Goal: Task Accomplishment & Management: Manage account settings

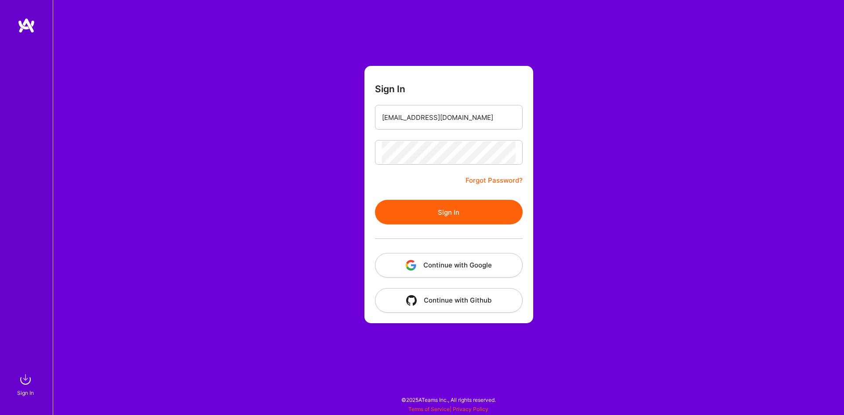
click at [375, 200] on button "Sign In" at bounding box center [449, 212] width 148 height 25
click at [349, 156] on div "Sign In cesar_raynell@hotmail.com Forgot Password? Sign In Continue with Google…" at bounding box center [448, 207] width 791 height 415
click at [375, 200] on button "Sign In" at bounding box center [449, 212] width 148 height 25
click at [501, 178] on link "Forgot Password?" at bounding box center [493, 180] width 57 height 11
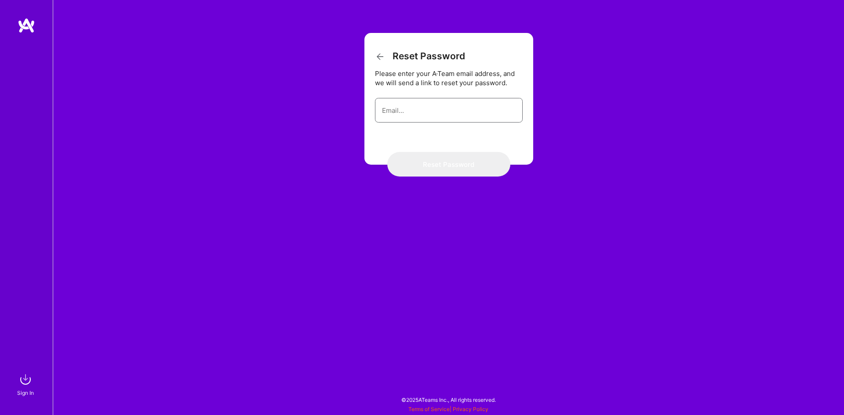
click at [457, 117] on input "email" at bounding box center [449, 110] width 134 height 22
type input "cesar_raynell@hotmail.com"
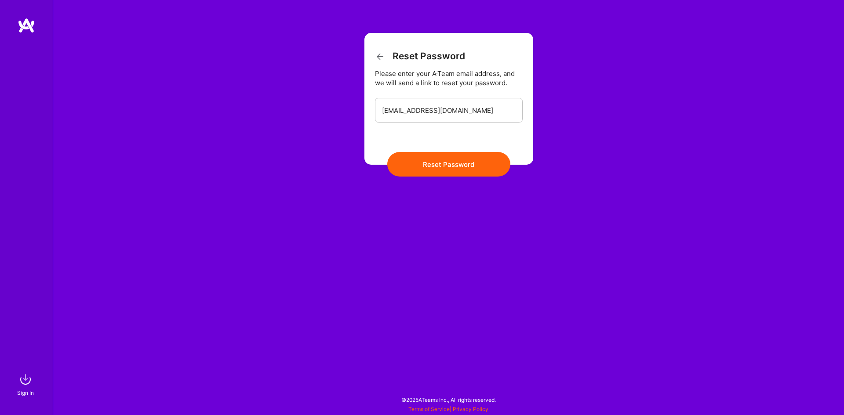
click at [465, 158] on button "Reset Password" at bounding box center [448, 164] width 123 height 25
click at [432, 165] on button "Reset Password" at bounding box center [448, 164] width 123 height 25
click at [436, 160] on button "Reset Password" at bounding box center [448, 164] width 123 height 25
click at [27, 393] on div "Sign In" at bounding box center [25, 393] width 17 height 9
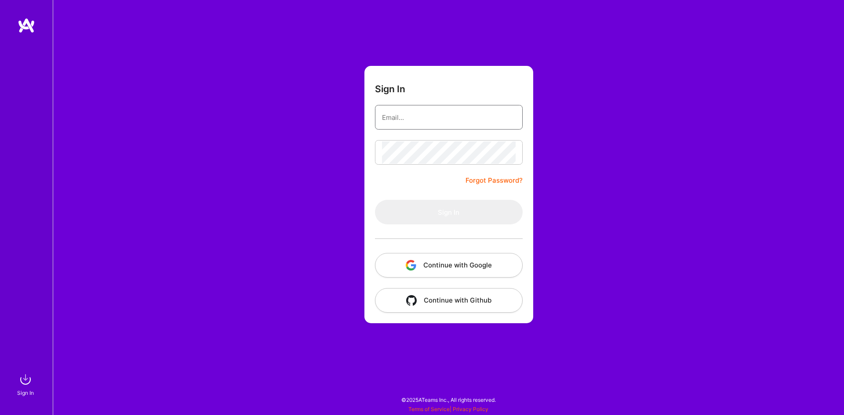
click at [400, 120] on input "email" at bounding box center [449, 117] width 134 height 22
type input "cesar_raynell@hotmail.com"
click at [443, 193] on form "Sign In cesar_raynell@hotmail.com Forgot Password? Sign In Continue with Google…" at bounding box center [448, 195] width 169 height 258
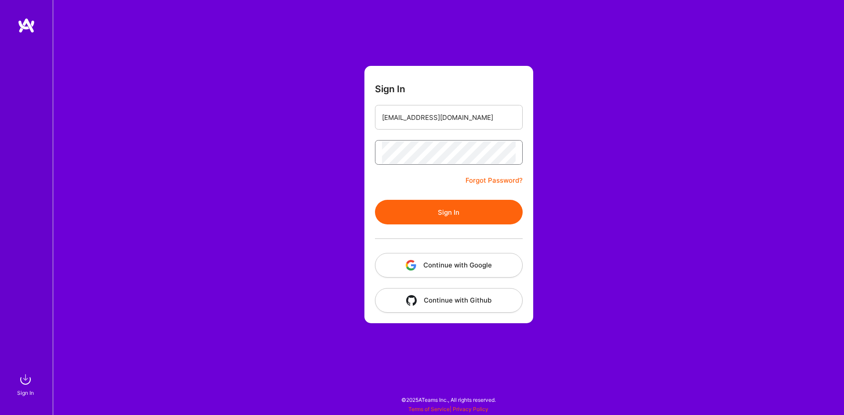
click at [375, 200] on button "Sign In" at bounding box center [449, 212] width 148 height 25
click at [488, 183] on link "Forgot Password?" at bounding box center [493, 180] width 57 height 11
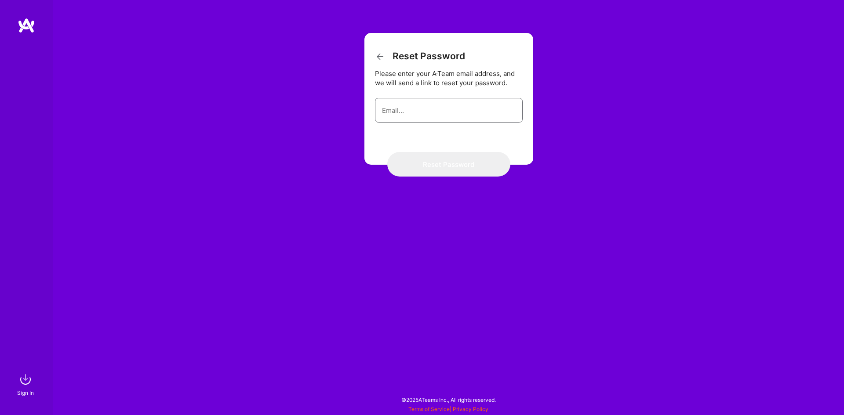
click at [458, 99] on input "email" at bounding box center [449, 110] width 134 height 22
type input "cesar_raynell@hotmail.com"
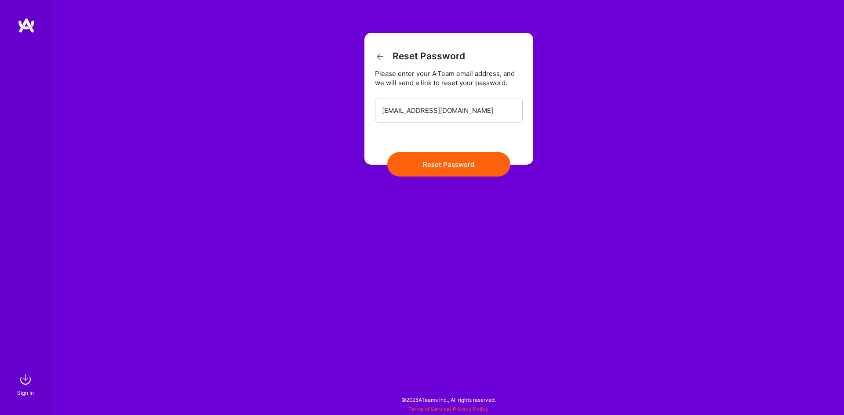
click at [474, 166] on button "Reset Password" at bounding box center [448, 164] width 123 height 25
click at [355, 189] on div "Reset Password Please enter your A·Team email address, and we will send a link …" at bounding box center [448, 207] width 791 height 415
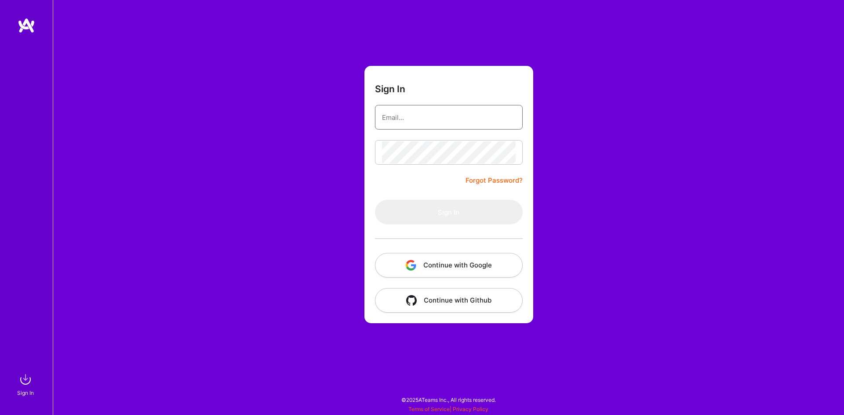
drag, startPoint x: 389, startPoint y: 115, endPoint x: 397, endPoint y: 119, distance: 8.8
click at [390, 115] on input "email" at bounding box center [449, 117] width 134 height 22
type input "[PERSON_NAME][EMAIL_ADDRESS][DOMAIN_NAME]"
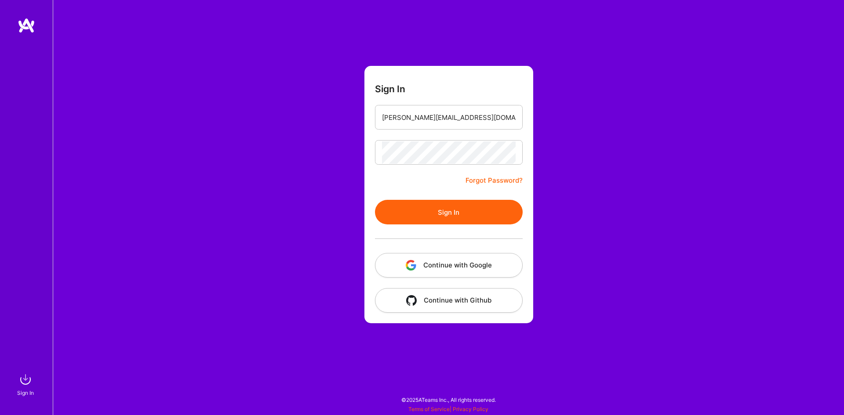
click at [477, 198] on form "Sign In [PERSON_NAME][EMAIL_ADDRESS][DOMAIN_NAME] Forgot Password? Sign In Cont…" at bounding box center [448, 195] width 169 height 258
click at [479, 207] on button "Sign In" at bounding box center [449, 212] width 148 height 25
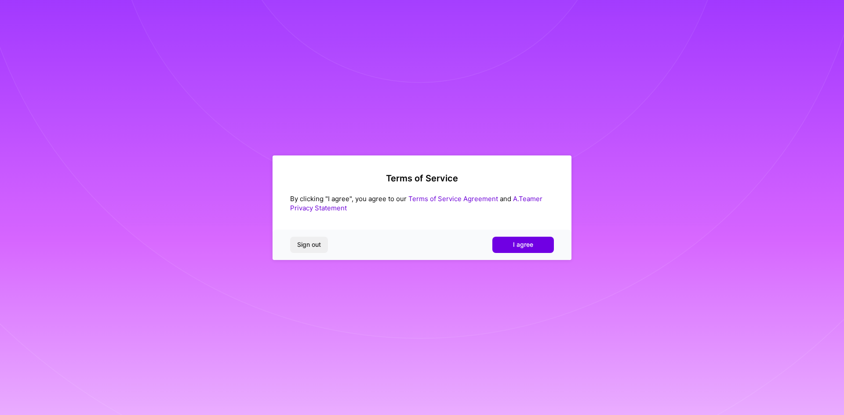
click at [544, 251] on button "I agree" at bounding box center [523, 245] width 62 height 16
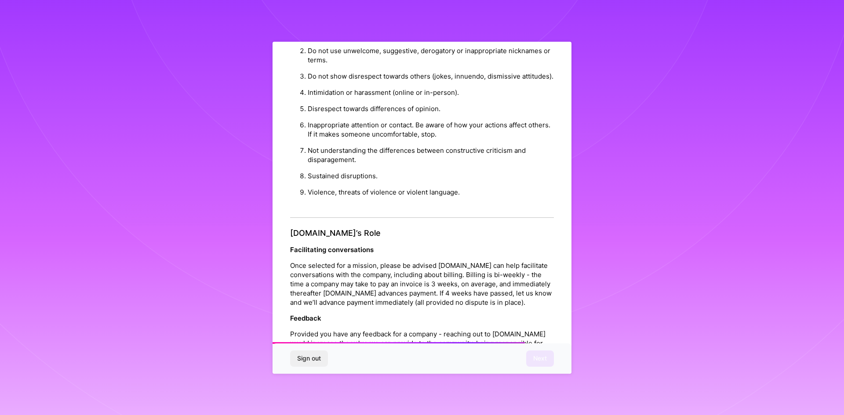
scroll to position [938, 0]
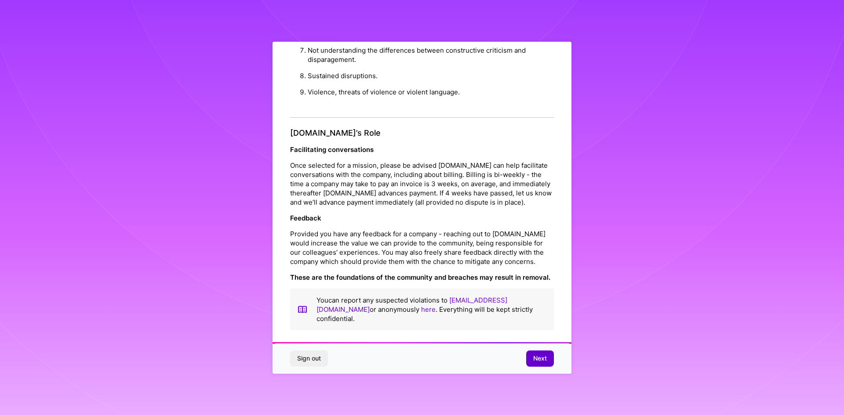
click at [542, 358] on span "Next" at bounding box center [540, 358] width 14 height 9
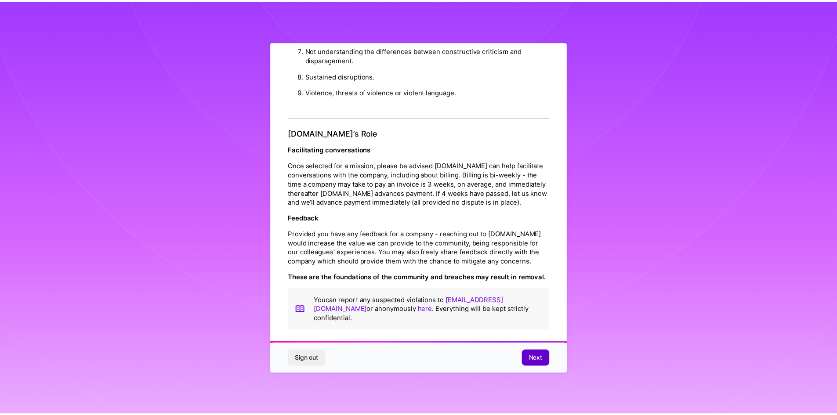
scroll to position [0, 0]
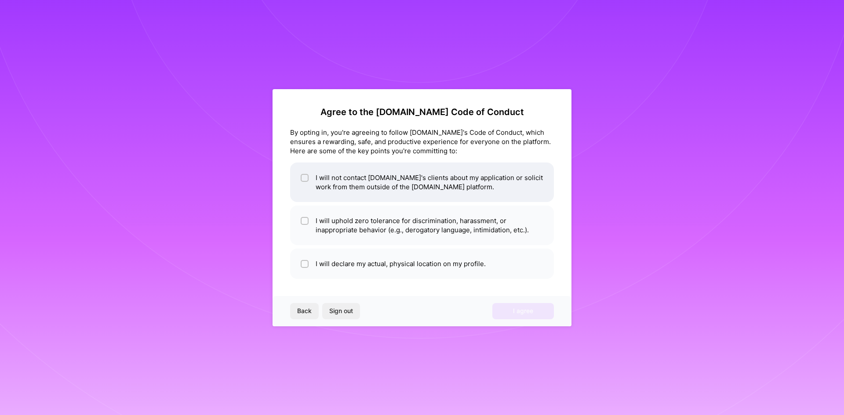
click at [477, 184] on li "I will not contact [DOMAIN_NAME]'s clients about my application or solicit work…" at bounding box center [422, 183] width 264 height 40
checkbox input "true"
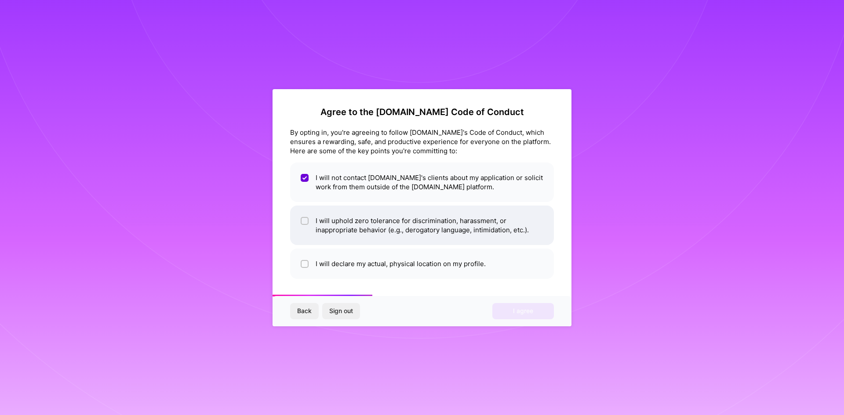
click at [370, 226] on li "I will uphold zero tolerance for discrimination, harassment, or inappropriate b…" at bounding box center [422, 226] width 264 height 40
checkbox input "true"
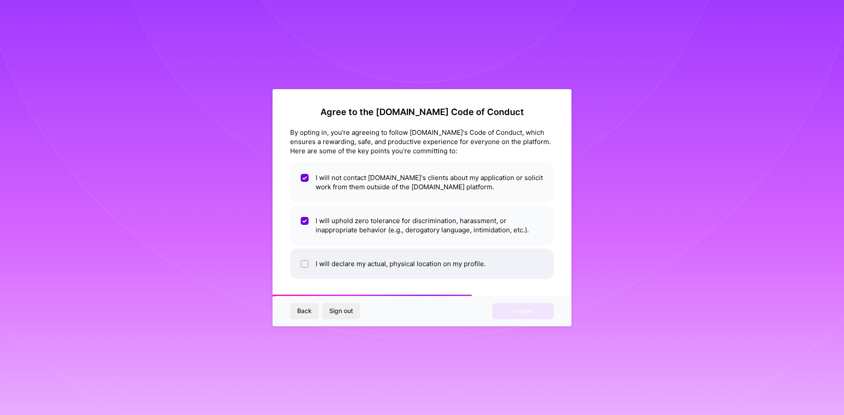
click at [371, 261] on li "I will declare my actual, physical location on my profile." at bounding box center [422, 264] width 264 height 30
checkbox input "true"
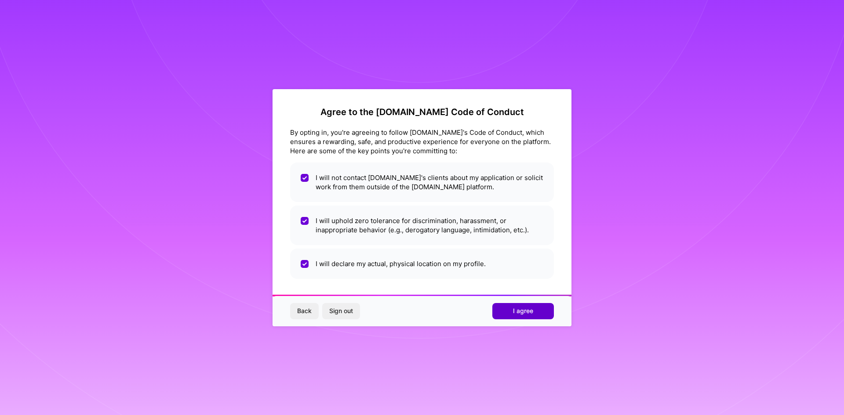
click at [530, 309] on span "I agree" at bounding box center [523, 311] width 20 height 9
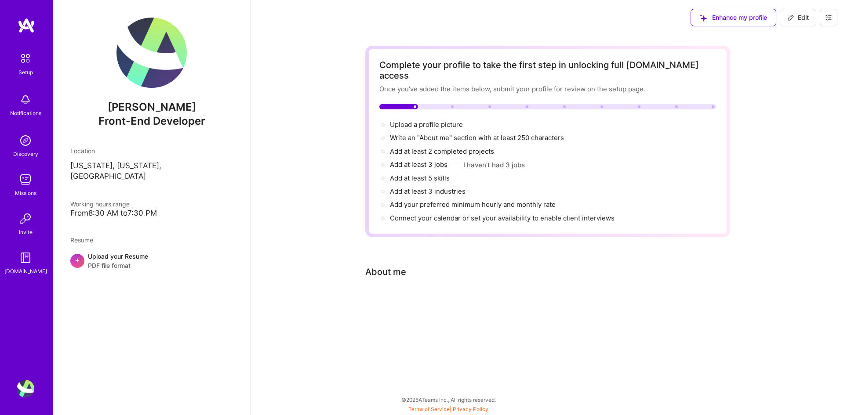
click at [153, 252] on div "+ Upload your Resume PDF file format" at bounding box center [151, 261] width 163 height 18
click at [95, 200] on span "Working hours range" at bounding box center [99, 203] width 59 height 7
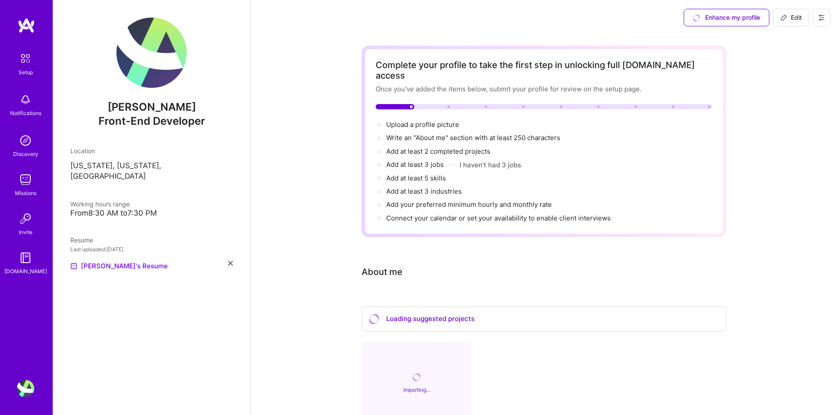
click at [91, 209] on div "From 8:30 AM to 7:30 PM" at bounding box center [151, 213] width 163 height 9
click at [789, 19] on span "Edit" at bounding box center [792, 17] width 22 height 9
select select "US"
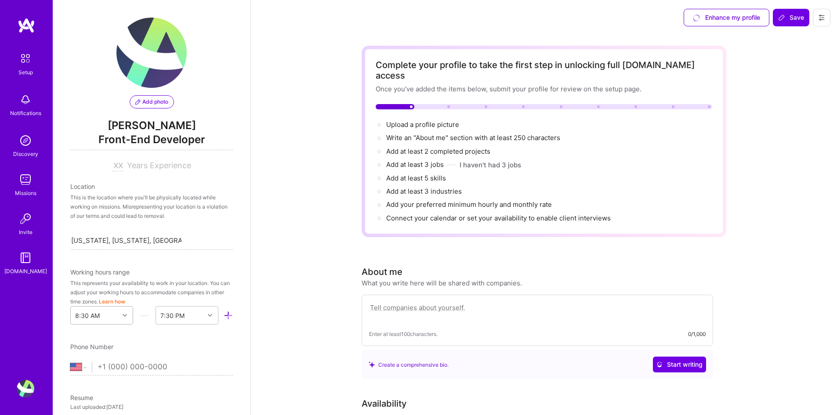
click at [113, 319] on div "8:30 AM" at bounding box center [101, 315] width 63 height 18
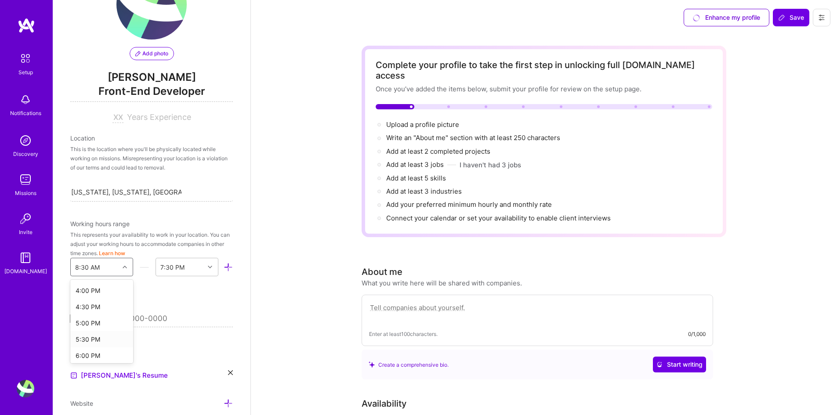
scroll to position [563, 0]
click at [101, 342] on div "7:00 PM" at bounding box center [101, 344] width 63 height 16
click at [175, 270] on div "End Time" at bounding box center [173, 267] width 27 height 9
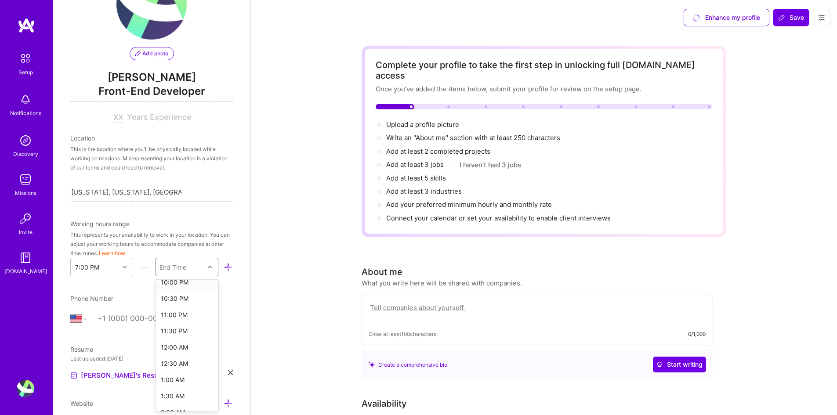
scroll to position [132, 0]
click at [182, 317] on div "12:00 AM" at bounding box center [187, 321] width 63 height 16
click at [106, 318] on input "tel" at bounding box center [165, 318] width 135 height 25
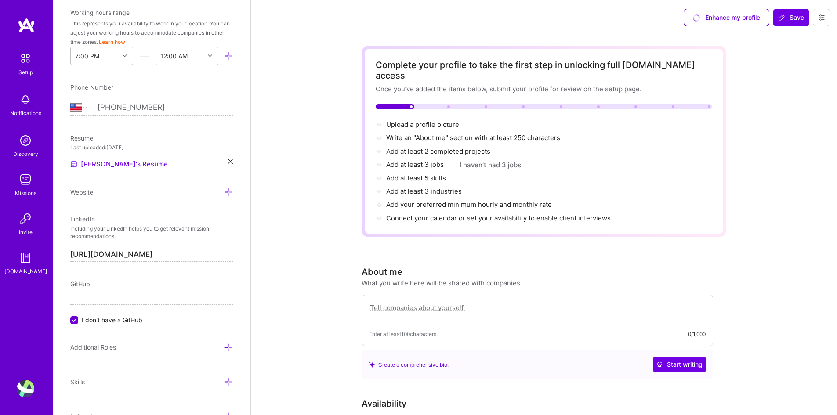
scroll to position [308, 0]
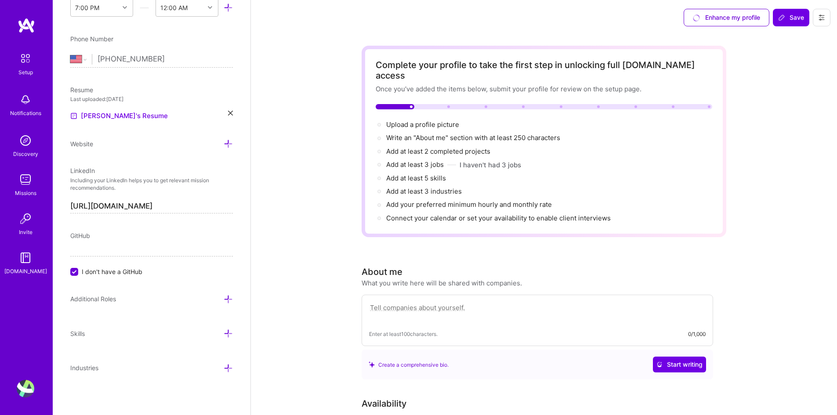
type input "[PHONE_NUMBER]"
click at [98, 237] on div "GitHub" at bounding box center [151, 235] width 163 height 9
click at [83, 262] on div "GitHub I don't have a GitHub" at bounding box center [151, 253] width 163 height 45
click at [81, 239] on span "GitHub" at bounding box center [80, 235] width 20 height 7
click at [96, 206] on input "[URL][DOMAIN_NAME]" at bounding box center [151, 207] width 163 height 14
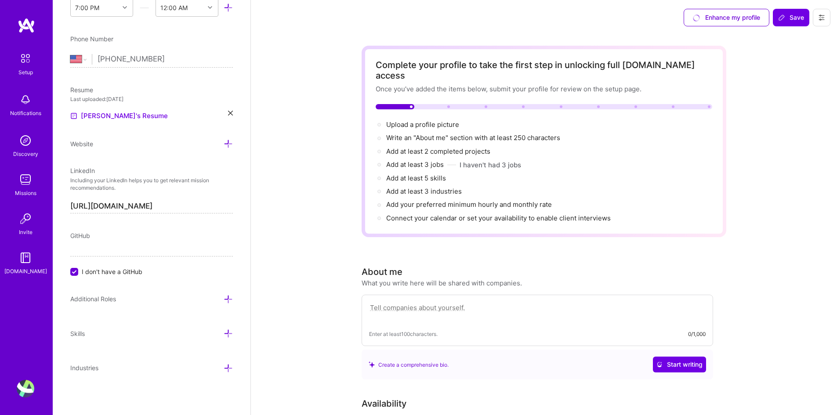
click at [77, 239] on span "GitHub" at bounding box center [80, 235] width 20 height 7
click at [87, 233] on span "GitHub" at bounding box center [80, 235] width 20 height 7
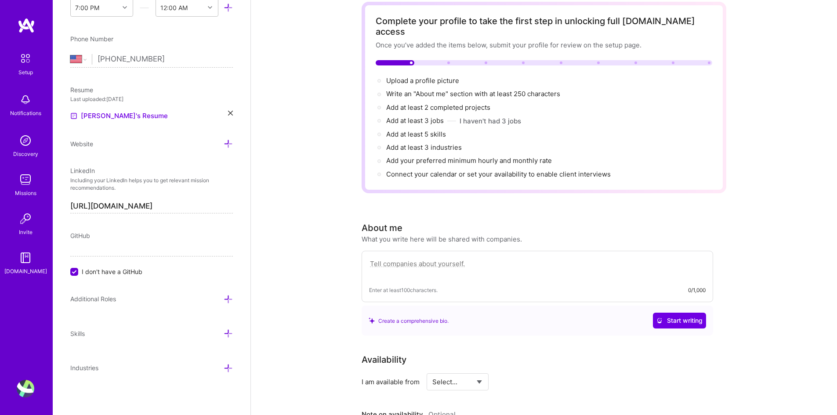
click at [102, 150] on div "Add photo [PERSON_NAME] Front-End Developer Years Experience Location This is t…" at bounding box center [152, 207] width 198 height 415
click at [72, 272] on input "I don't have a GitHub" at bounding box center [75, 273] width 8 height 8
click at [96, 247] on input at bounding box center [151, 250] width 163 height 14
type input "[URL][DOMAIN_NAME]"
click at [224, 140] on icon at bounding box center [228, 143] width 9 height 9
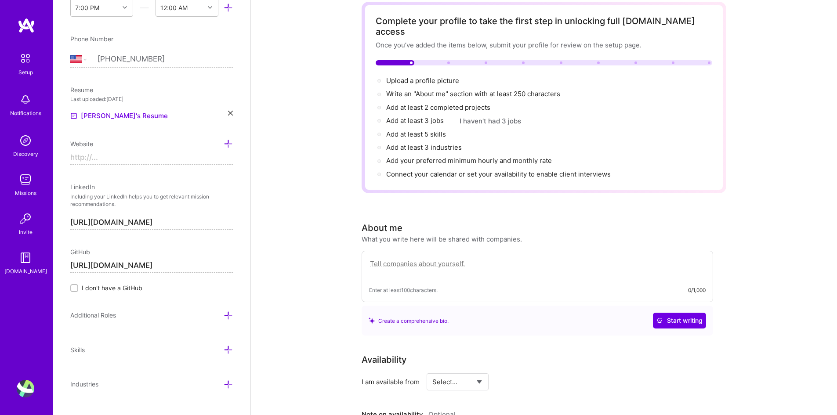
click at [146, 164] on input at bounding box center [151, 158] width 163 height 14
type input "c"
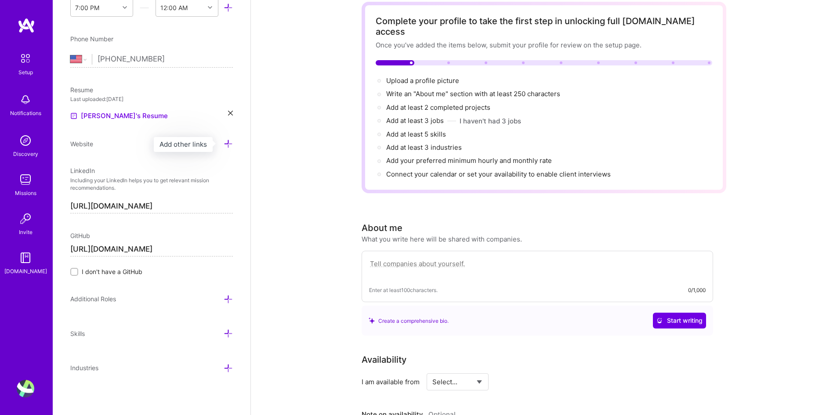
click at [224, 143] on icon at bounding box center [228, 143] width 9 height 9
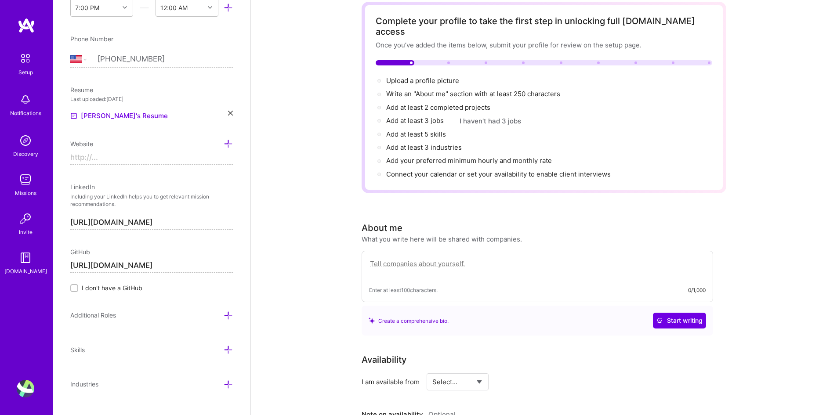
click at [168, 160] on input at bounding box center [151, 158] width 163 height 14
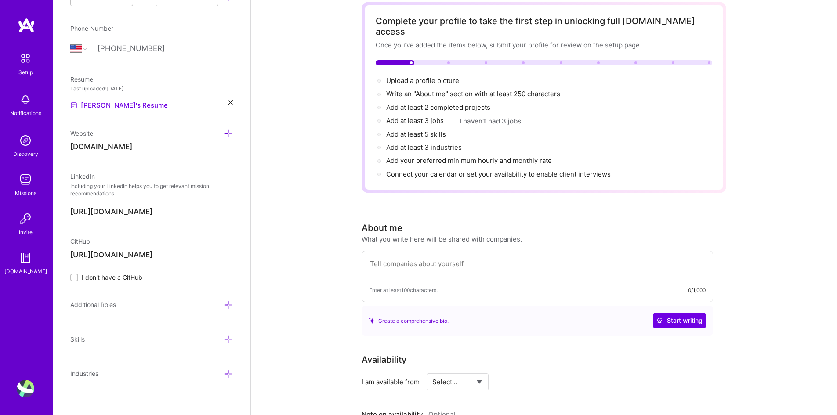
scroll to position [324, 0]
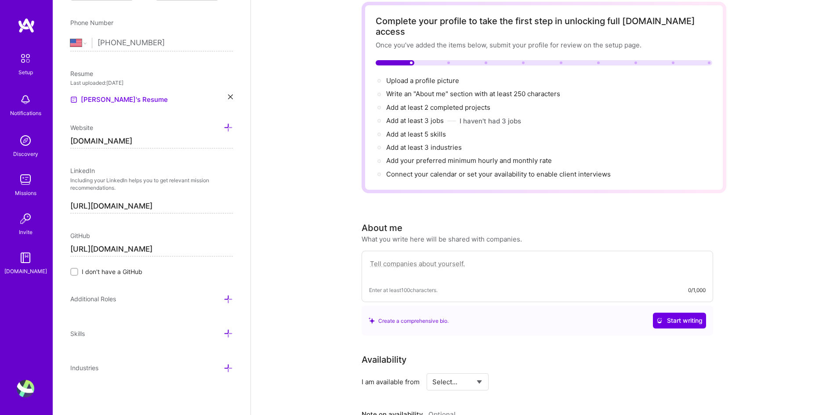
type input "[URL][DOMAIN_NAME]"
click at [224, 298] on icon at bounding box center [228, 299] width 9 height 9
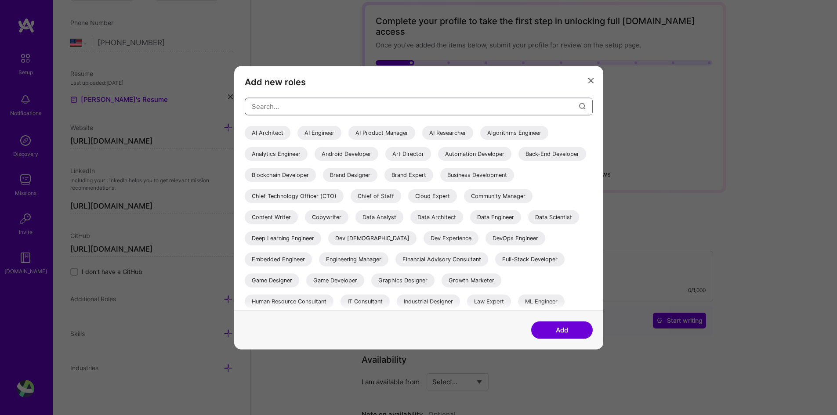
click at [474, 113] on input "modal" at bounding box center [415, 106] width 327 height 22
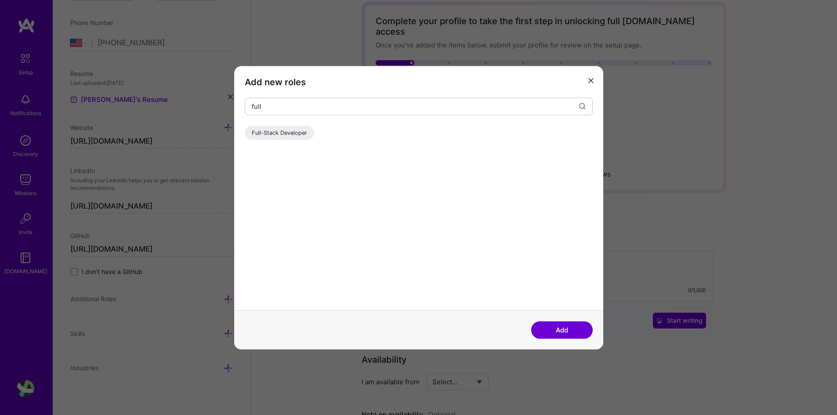
click at [262, 134] on div "Full-Stack Developer" at bounding box center [279, 133] width 69 height 14
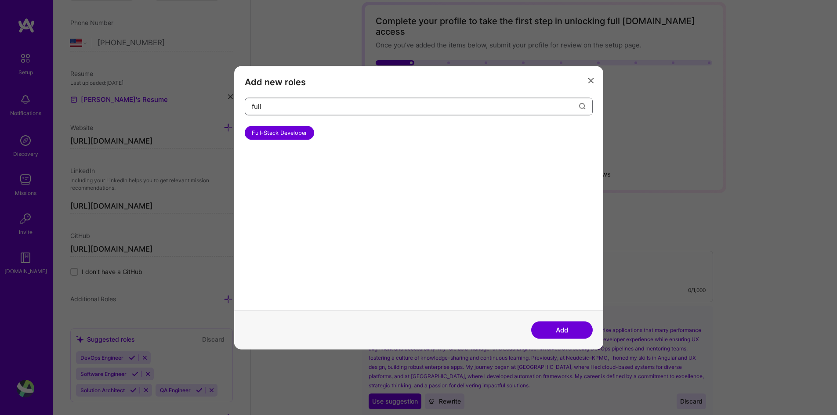
click at [523, 105] on input "full" at bounding box center [415, 106] width 327 height 22
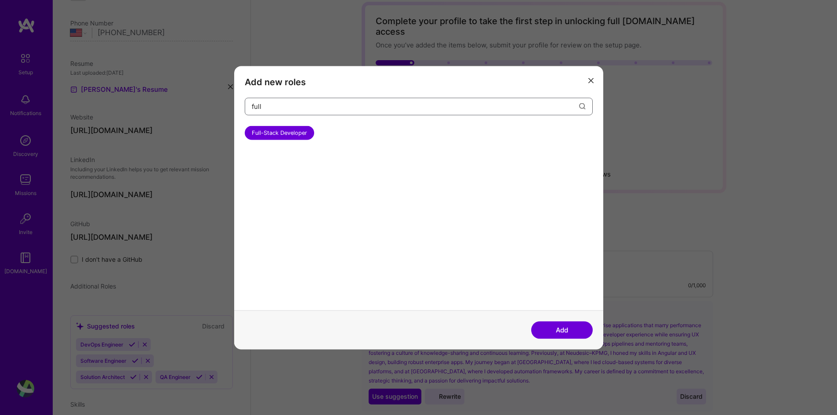
scroll to position [199, 0]
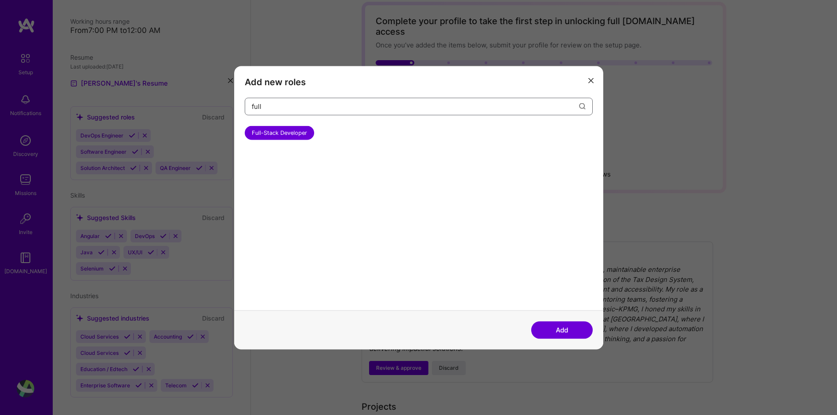
drag, startPoint x: 511, startPoint y: 106, endPoint x: 246, endPoint y: 95, distance: 265.3
click at [246, 95] on div "Add new roles full Full-Stack Developer" at bounding box center [418, 188] width 369 height 244
type input "architect"
click at [384, 132] on div "Software Architect" at bounding box center [389, 133] width 65 height 14
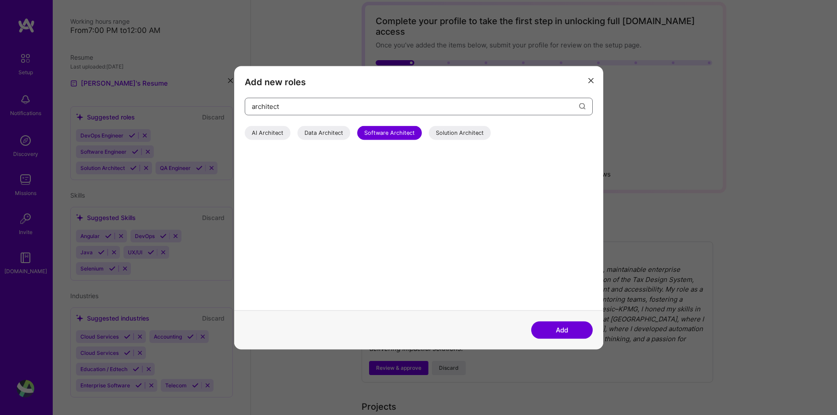
click at [297, 106] on input "architect" at bounding box center [415, 106] width 327 height 22
drag, startPoint x: 314, startPoint y: 105, endPoint x: 241, endPoint y: 109, distance: 73.0
click at [241, 109] on div "Add new roles architect AI Architect Data Architect Software Architect Solution…" at bounding box center [418, 188] width 369 height 244
type input "ux"
drag, startPoint x: 273, startPoint y: 106, endPoint x: 239, endPoint y: 109, distance: 34.9
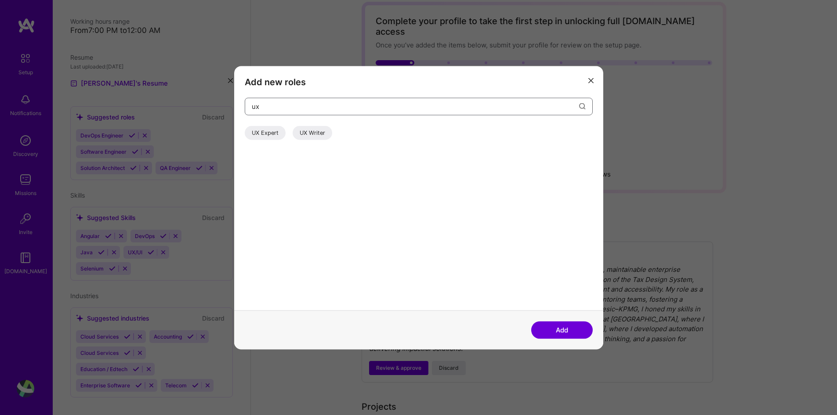
click at [239, 109] on div "Add new roles ux UX Expert UX Writer" at bounding box center [418, 188] width 369 height 244
type input "back"
click at [276, 128] on div "Back-End Developer" at bounding box center [279, 133] width 68 height 14
click at [571, 333] on button "Add" at bounding box center [562, 330] width 62 height 18
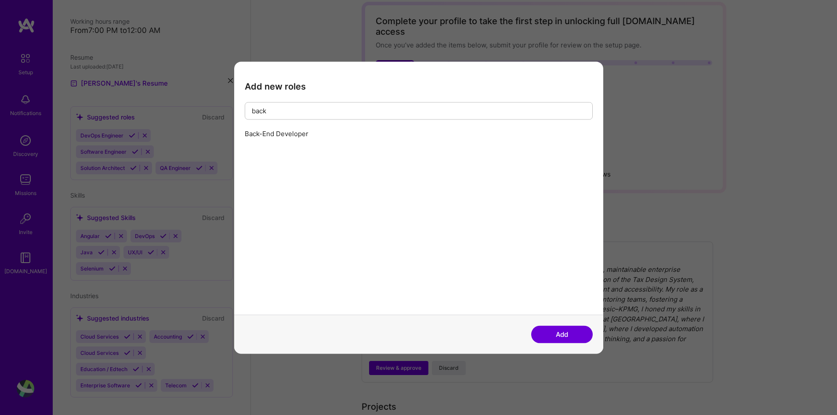
scroll to position [233, 0]
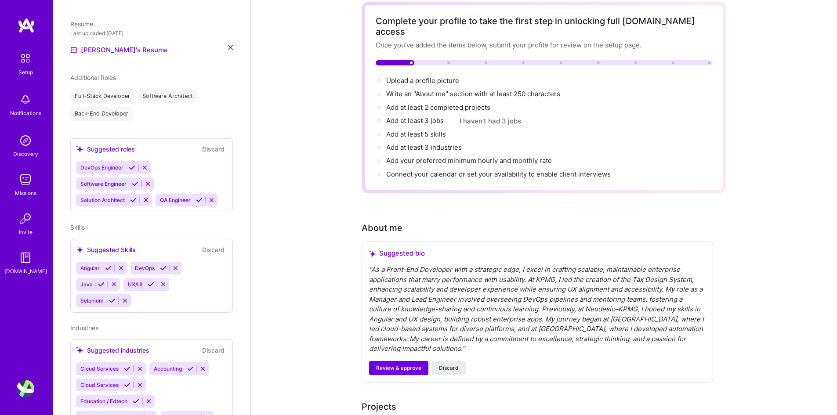
click at [113, 281] on icon at bounding box center [114, 284] width 7 height 7
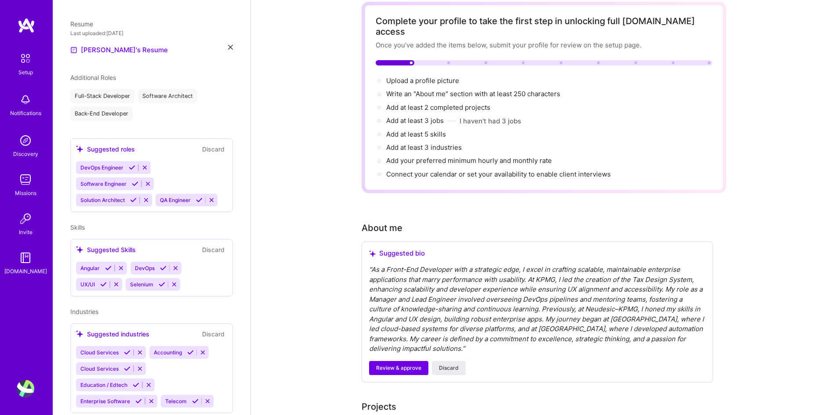
click at [174, 281] on icon at bounding box center [174, 284] width 7 height 7
click at [139, 272] on div "Angular DevOps UX/UI" at bounding box center [151, 276] width 151 height 29
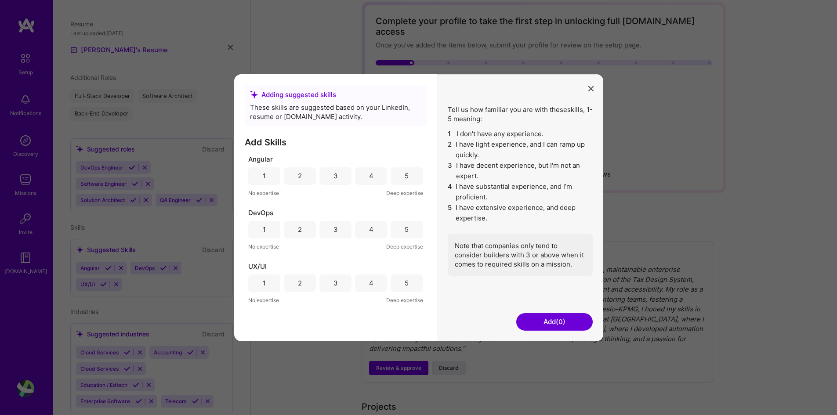
click at [408, 177] on div "5" at bounding box center [407, 175] width 4 height 9
click at [407, 230] on div "5" at bounding box center [407, 229] width 4 height 9
click at [380, 283] on div "4" at bounding box center [371, 283] width 32 height 18
click at [565, 323] on button "Add (3)" at bounding box center [554, 322] width 76 height 18
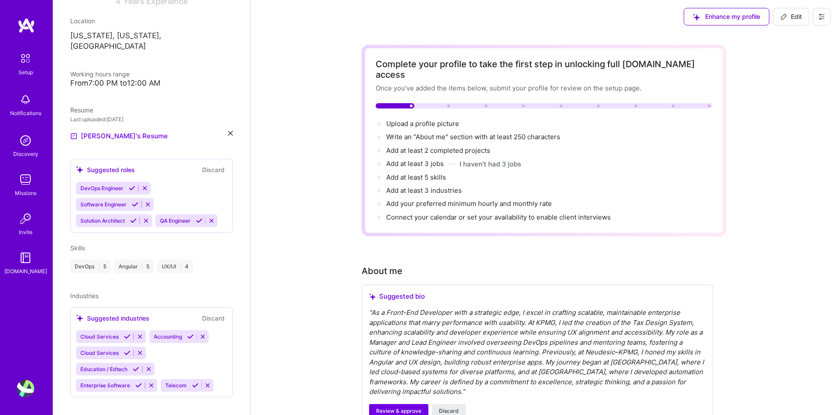
scroll to position [0, 0]
click at [146, 185] on icon at bounding box center [145, 188] width 7 height 7
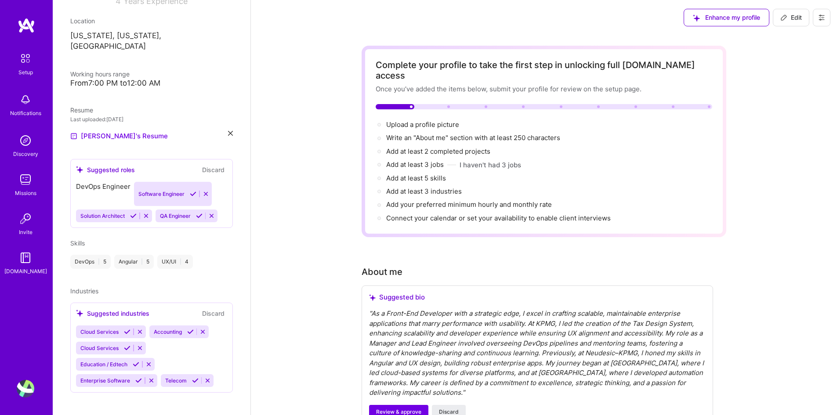
scroll to position [130, 0]
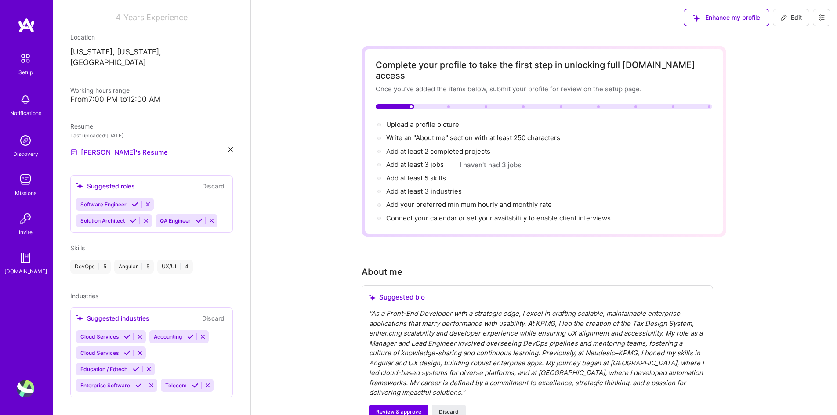
click at [215, 218] on icon at bounding box center [211, 221] width 7 height 7
click at [164, 203] on div "Software Engineer Solution Architect" at bounding box center [151, 212] width 151 height 29
click at [161, 214] on div "Software Engineer Solution Architect" at bounding box center [151, 212] width 151 height 29
click at [85, 244] on span "Skills" at bounding box center [77, 247] width 15 height 7
click at [193, 198] on div "Software Engineer Solution Architect" at bounding box center [151, 212] width 151 height 29
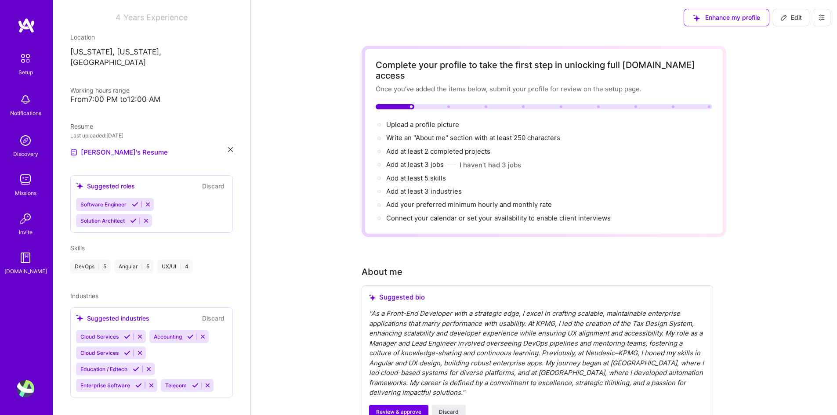
click at [210, 382] on icon at bounding box center [207, 385] width 7 height 7
click at [208, 333] on button at bounding box center [203, 336] width 12 height 7
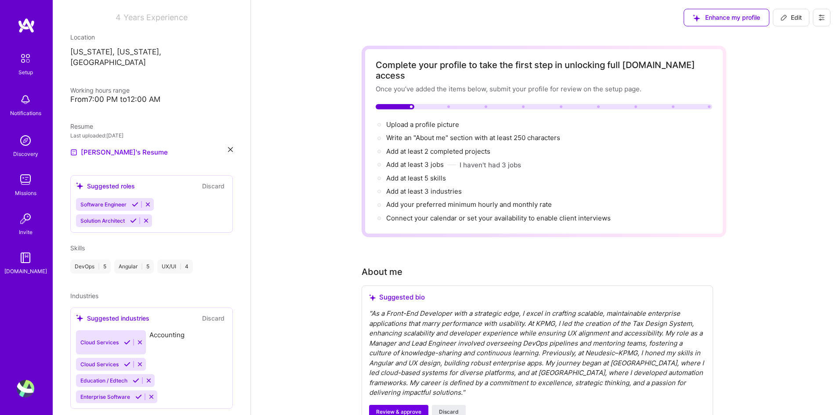
scroll to position [114, 0]
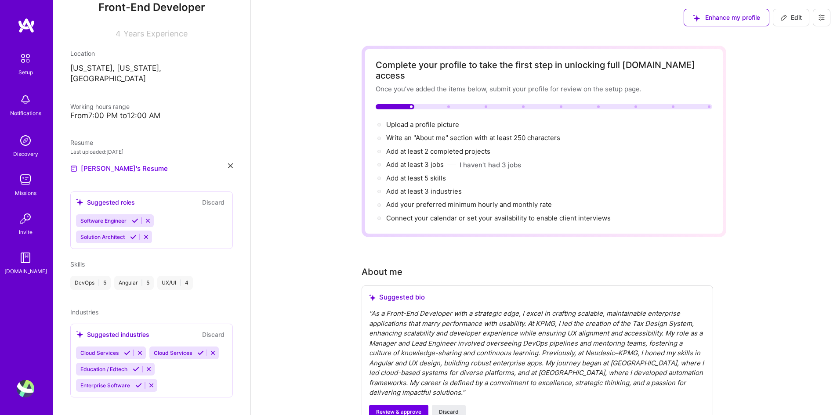
click at [141, 350] on icon at bounding box center [140, 353] width 7 height 7
click at [190, 365] on div "Cloud Services Cloud Services Education / Edtech Enterprise Software" at bounding box center [151, 369] width 151 height 45
click at [217, 349] on button at bounding box center [213, 352] width 12 height 7
click at [211, 350] on icon at bounding box center [213, 353] width 7 height 7
click at [204, 330] on button "Discard" at bounding box center [214, 335] width 28 height 10
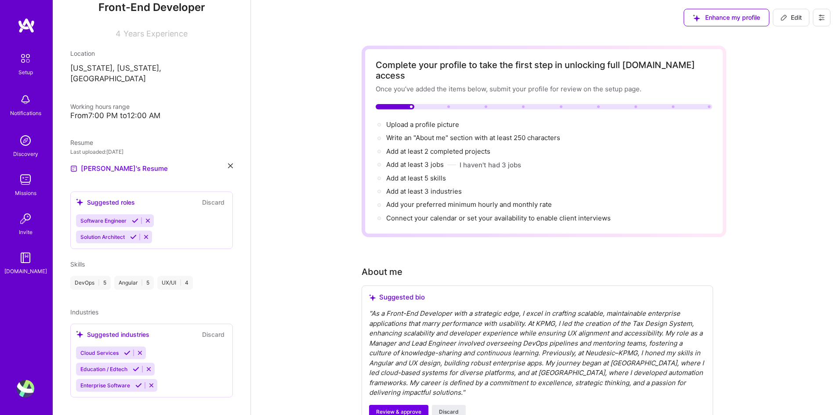
click at [209, 330] on button "Discard" at bounding box center [214, 335] width 28 height 10
click at [204, 330] on button "Discard" at bounding box center [214, 335] width 28 height 10
click at [195, 351] on div "Cloud Services Education / Edtech Enterprise Software" at bounding box center [151, 369] width 151 height 45
click at [134, 349] on button at bounding box center [140, 352] width 12 height 7
click at [139, 350] on icon at bounding box center [140, 353] width 7 height 7
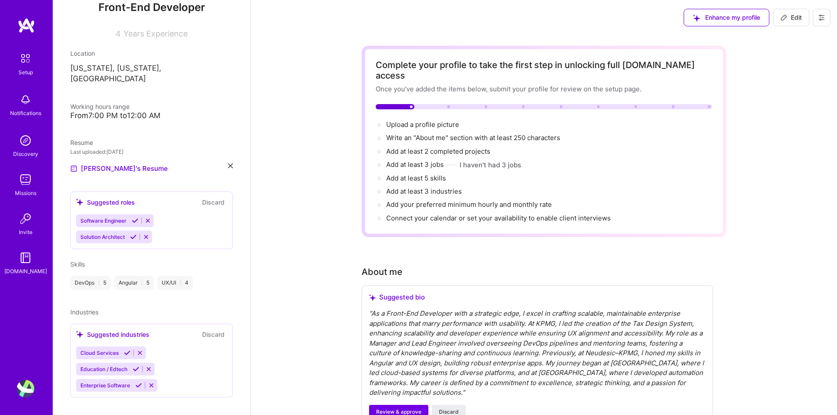
click at [174, 355] on div "Cloud Services Education / Edtech Enterprise Software" at bounding box center [151, 369] width 151 height 45
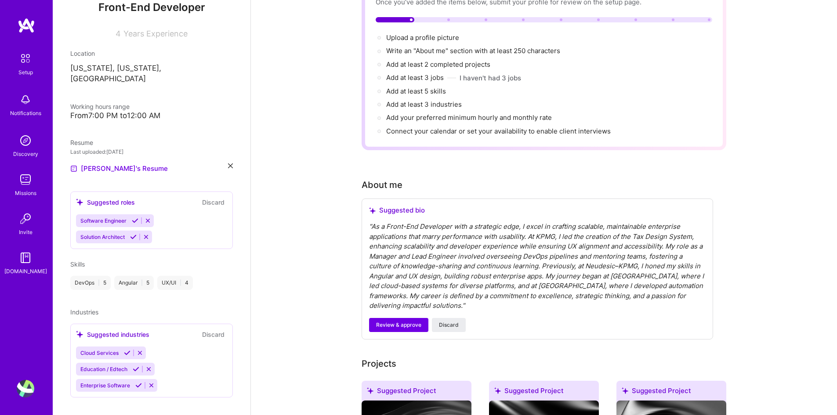
scroll to position [88, 0]
click at [80, 261] on span "Skills" at bounding box center [77, 264] width 15 height 7
click at [93, 276] on div "DevOps | 5" at bounding box center [90, 283] width 40 height 14
click at [107, 276] on div "DevOps | 5" at bounding box center [90, 283] width 40 height 14
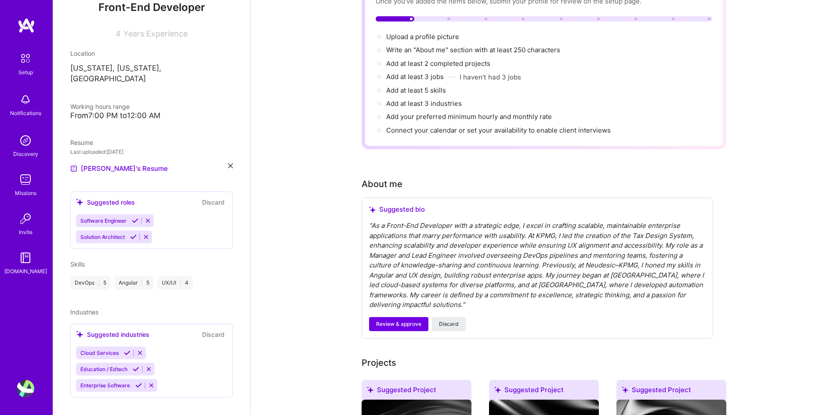
click at [73, 276] on div "DevOps | 5" at bounding box center [90, 283] width 40 height 14
click at [175, 276] on div "UX/UI | 4" at bounding box center [175, 283] width 36 height 14
click at [193, 221] on div "Software Engineer Solution Architect" at bounding box center [151, 228] width 151 height 29
click at [155, 214] on div "Software Engineer Solution Architect" at bounding box center [151, 228] width 151 height 29
click at [233, 153] on div "[PERSON_NAME] Front-End Developer 4 Years Experience Location [US_STATE], [US_S…" at bounding box center [152, 207] width 198 height 415
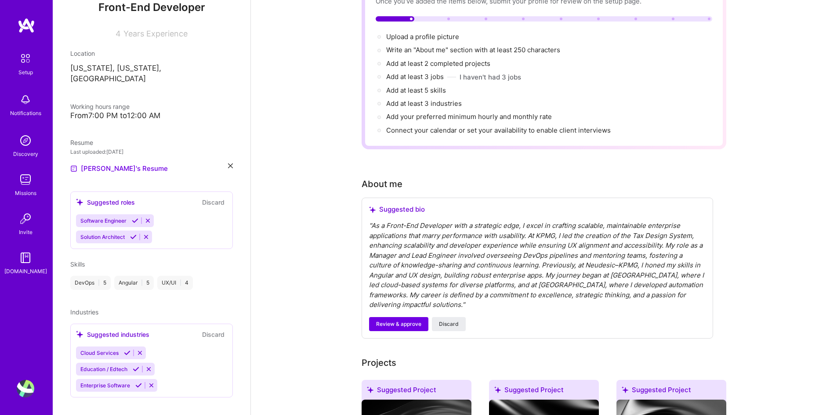
drag, startPoint x: 225, startPoint y: 153, endPoint x: 221, endPoint y: 163, distance: 10.9
click at [221, 164] on div "[PERSON_NAME]'s Resume" at bounding box center [151, 169] width 163 height 11
click at [206, 164] on div "[PERSON_NAME]'s Resume" at bounding box center [151, 169] width 163 height 11
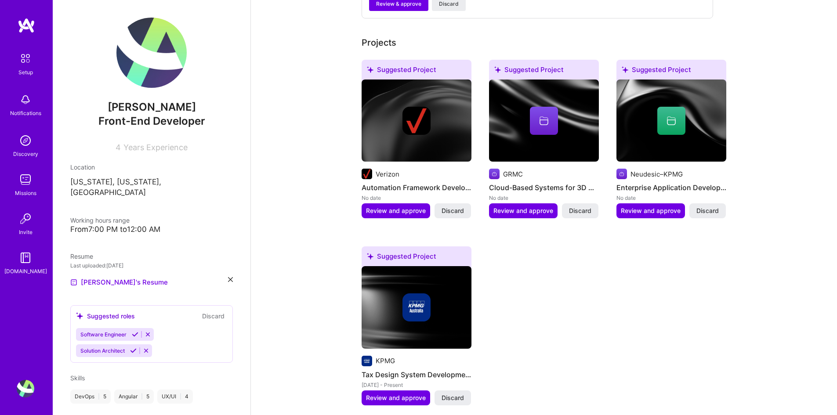
scroll to position [571, 0]
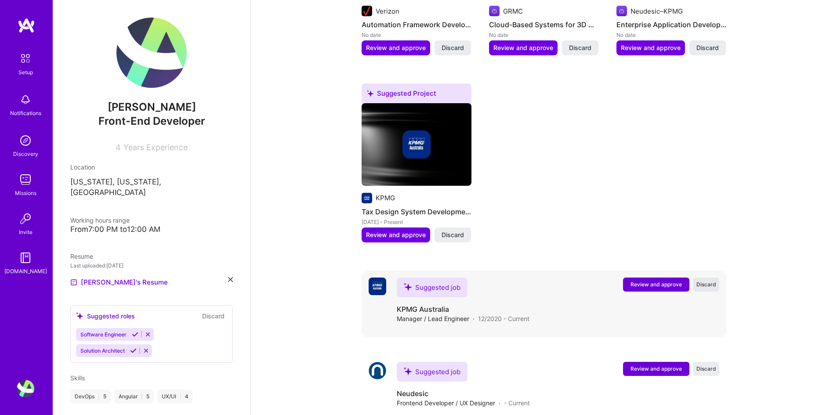
click at [709, 281] on span "Discard" at bounding box center [707, 284] width 20 height 7
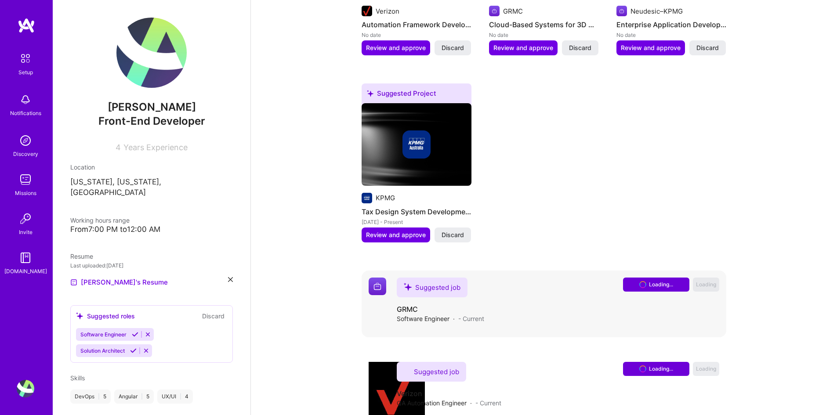
scroll to position [494, 0]
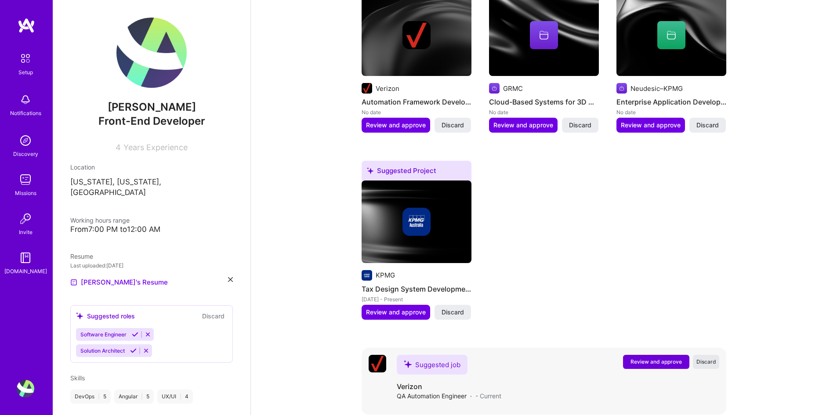
click at [703, 358] on span "Discard" at bounding box center [707, 361] width 20 height 7
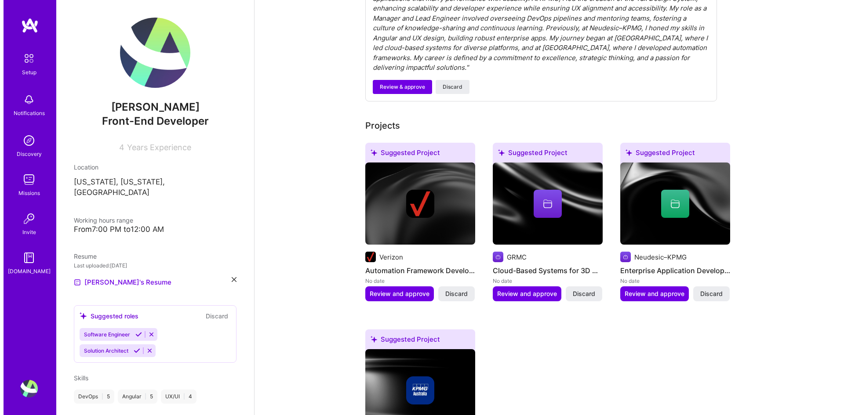
scroll to position [427, 0]
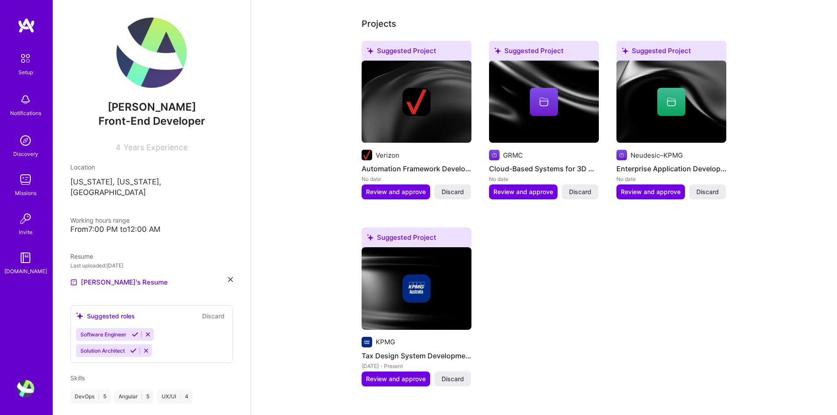
click at [428, 300] on img at bounding box center [417, 288] width 110 height 83
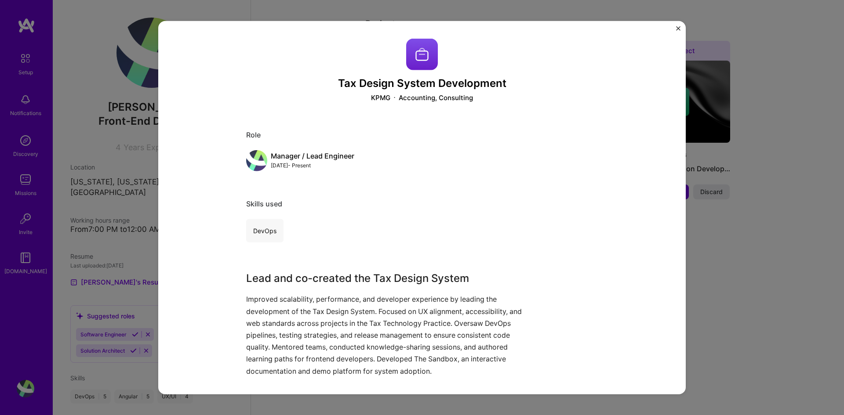
scroll to position [76, 0]
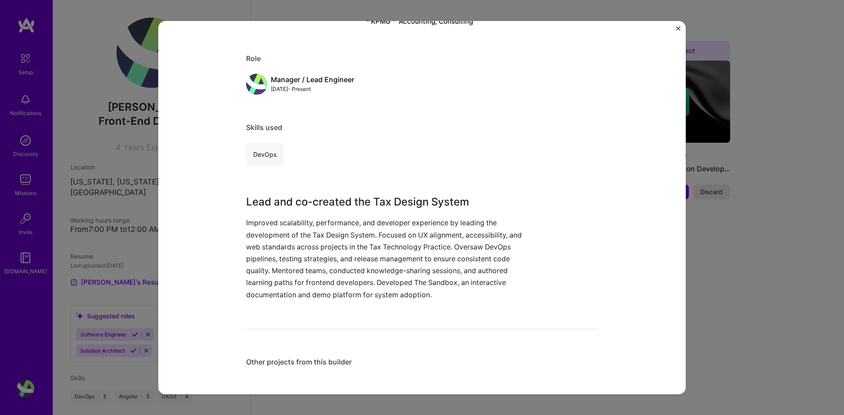
click at [677, 29] on img "Close" at bounding box center [678, 28] width 4 height 4
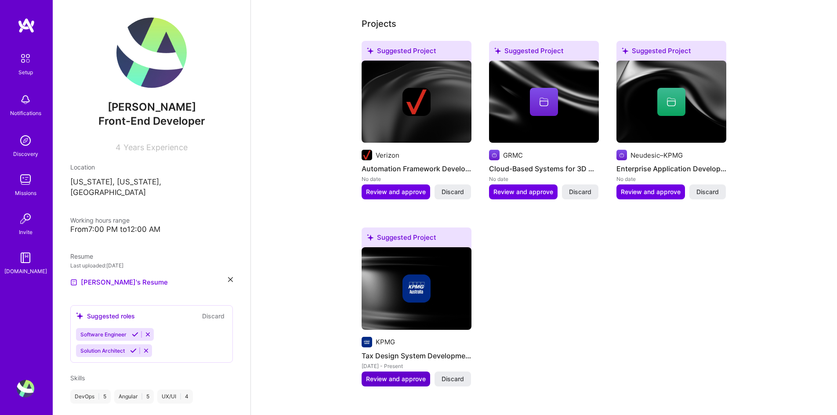
click at [382, 375] on span "Review and approve" at bounding box center [396, 379] width 60 height 9
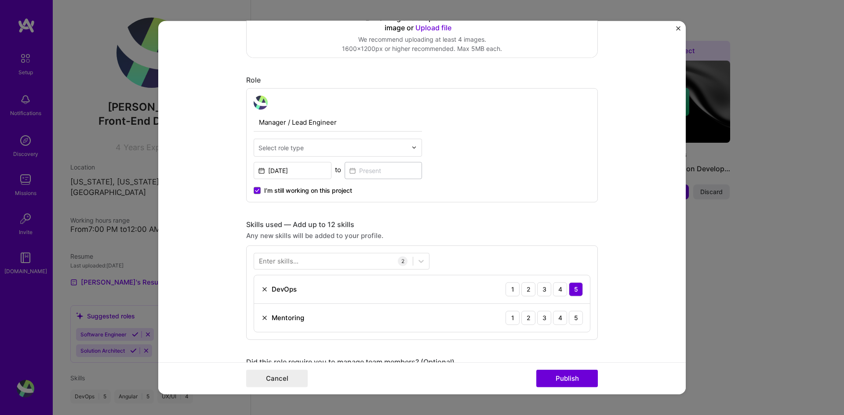
scroll to position [220, 0]
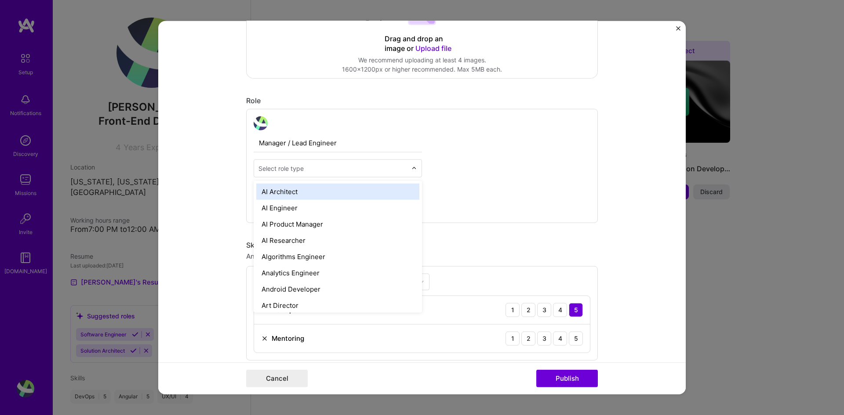
click at [403, 168] on input "text" at bounding box center [332, 168] width 149 height 9
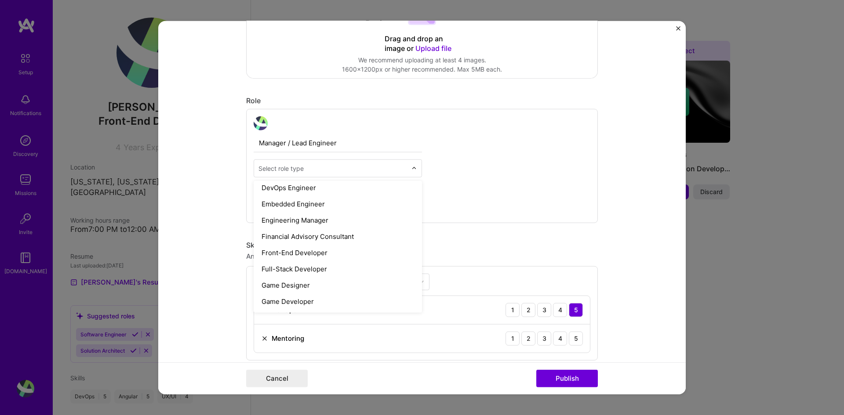
scroll to position [440, 0]
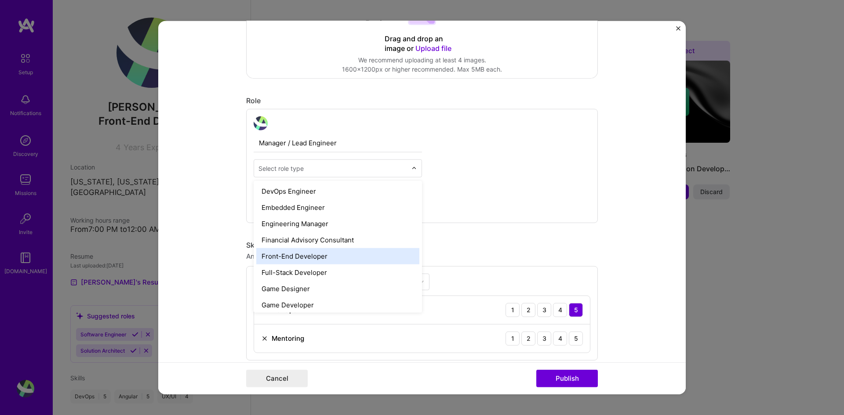
click at [324, 257] on div "Front-End Developer" at bounding box center [337, 256] width 163 height 16
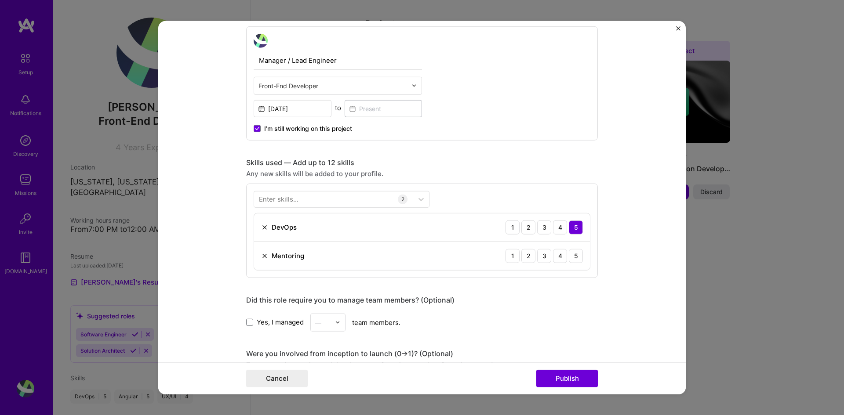
scroll to position [308, 0]
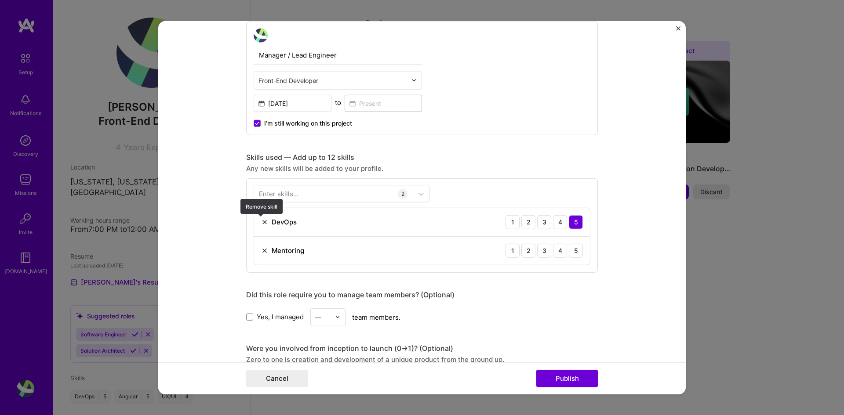
click at [262, 220] on img at bounding box center [264, 221] width 7 height 7
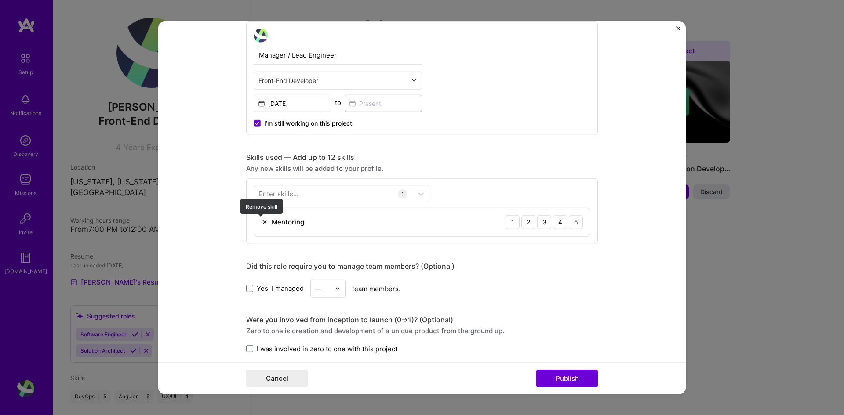
click at [262, 221] on img at bounding box center [264, 221] width 7 height 7
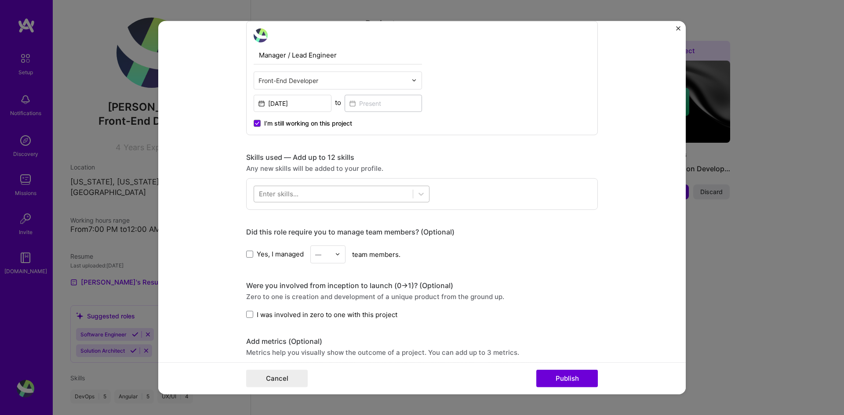
click at [298, 198] on div at bounding box center [333, 194] width 159 height 15
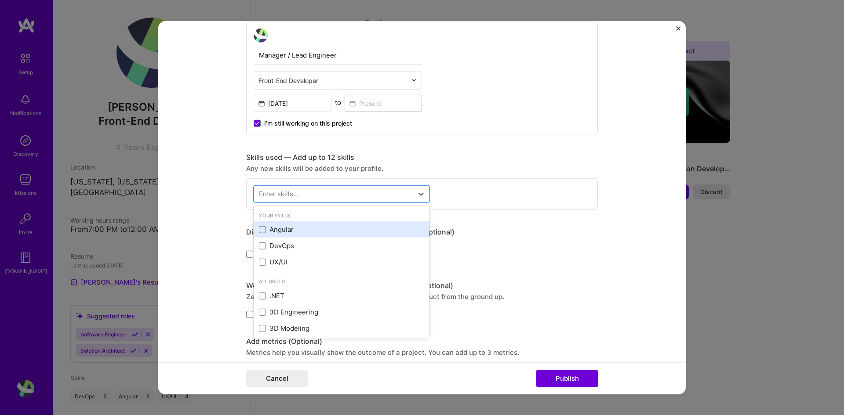
click at [274, 229] on div "Angular" at bounding box center [341, 229] width 165 height 9
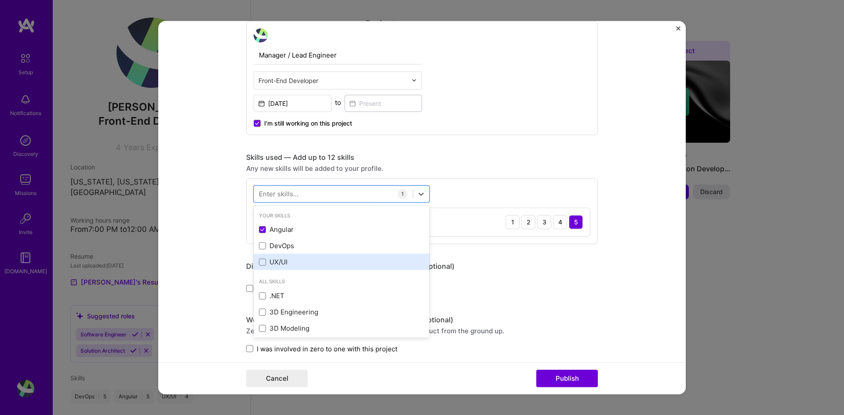
click at [284, 261] on div "UX/UI" at bounding box center [341, 262] width 165 height 9
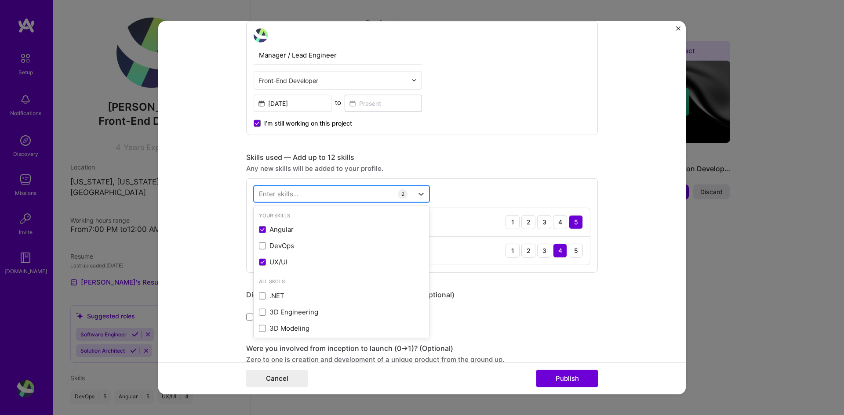
click at [310, 196] on div at bounding box center [333, 194] width 159 height 15
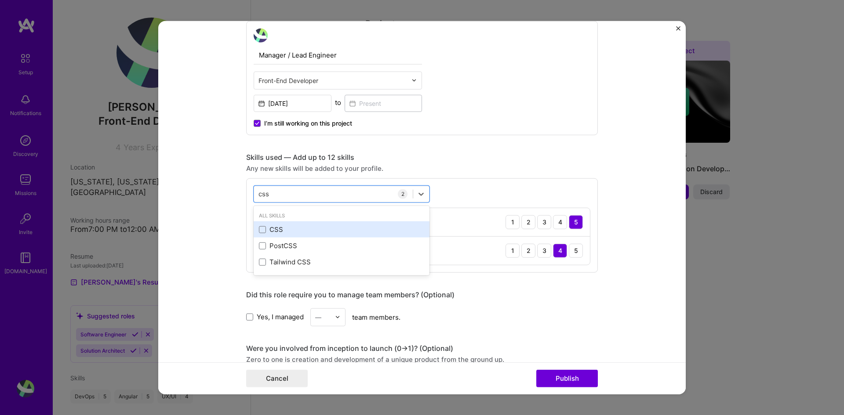
click at [301, 231] on div "CSS" at bounding box center [341, 229] width 165 height 9
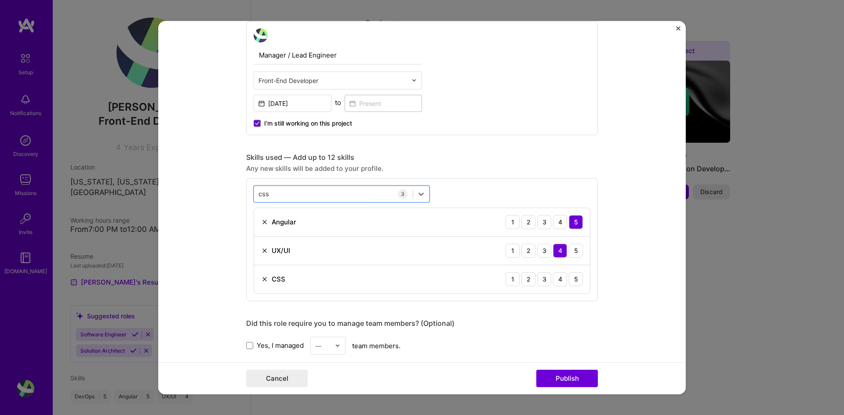
drag, startPoint x: 306, startPoint y: 193, endPoint x: 247, endPoint y: 189, distance: 59.5
click at [247, 189] on div "option CSS, selected. Select is focused ,type to refine list, press Down to ope…" at bounding box center [422, 239] width 352 height 123
click at [258, 195] on input "css" at bounding box center [263, 193] width 11 height 9
click at [298, 226] on div "HTML" at bounding box center [341, 229] width 165 height 9
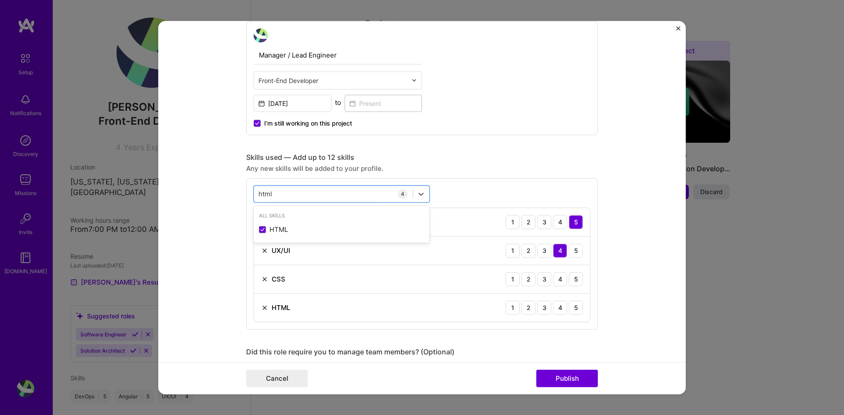
type input "html"
click at [360, 327] on div "html html 4 Angular 1 2 3 4 5 UX/UI 1 2 3 4 5 CSS 1 2 3 4 5 HTML 1 2 3 4 5" at bounding box center [422, 254] width 352 height 152
click at [575, 279] on div "5" at bounding box center [576, 279] width 14 height 14
click at [574, 305] on div "5" at bounding box center [576, 308] width 14 height 14
click at [559, 379] on button "Publish" at bounding box center [567, 379] width 62 height 18
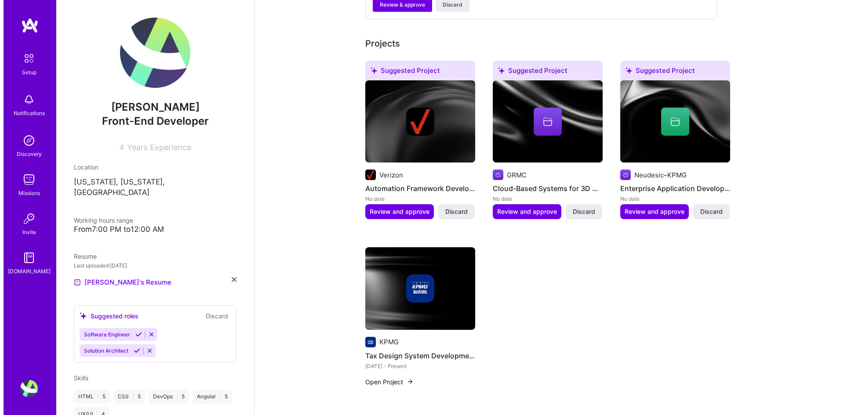
scroll to position [394, 0]
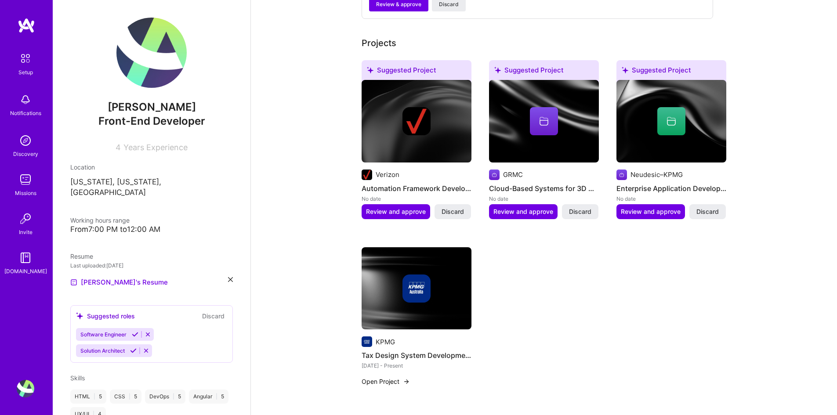
click at [400, 283] on img at bounding box center [417, 288] width 110 height 83
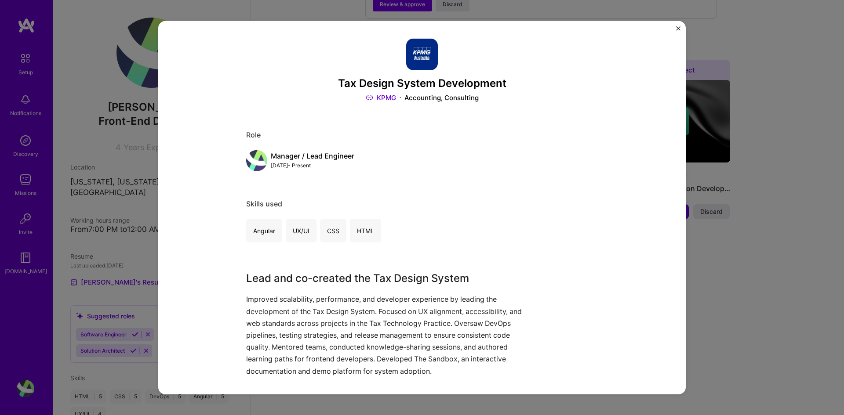
click at [678, 28] on img "Close" at bounding box center [678, 28] width 4 height 4
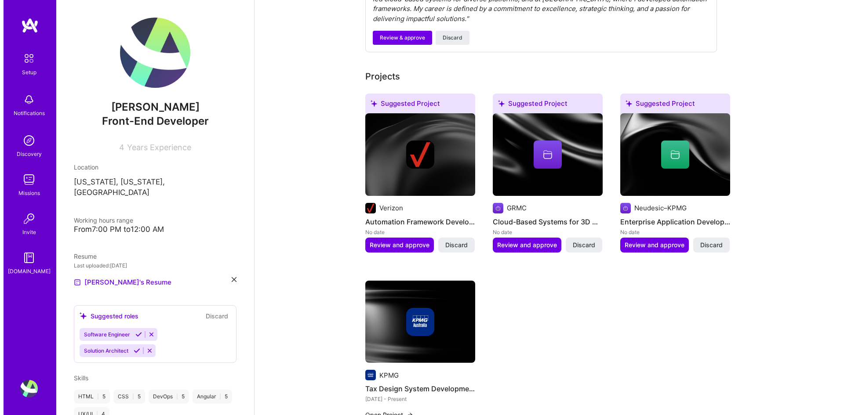
scroll to position [306, 0]
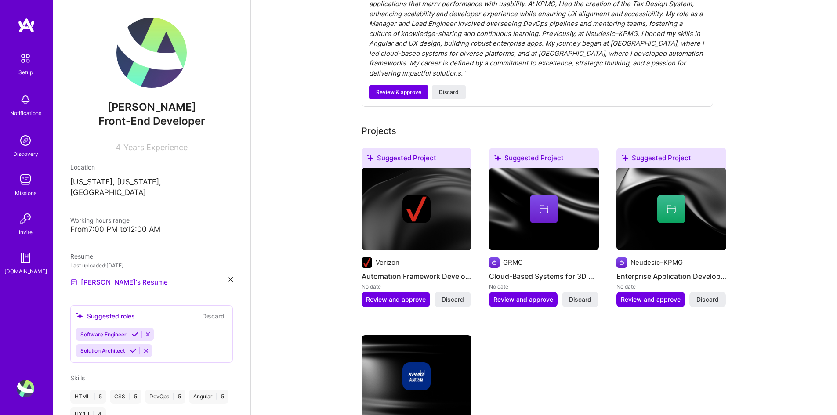
click at [443, 199] on div at bounding box center [417, 209] width 110 height 28
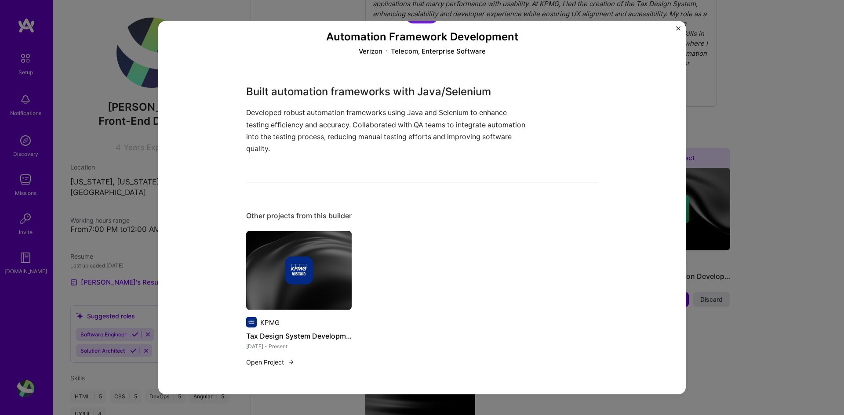
scroll to position [47, 0]
click at [678, 26] on img "Close" at bounding box center [678, 28] width 4 height 4
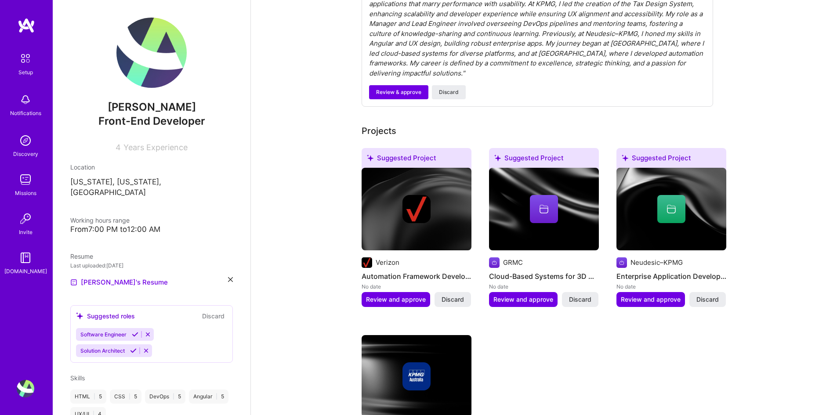
click at [427, 195] on img at bounding box center [417, 209] width 28 height 28
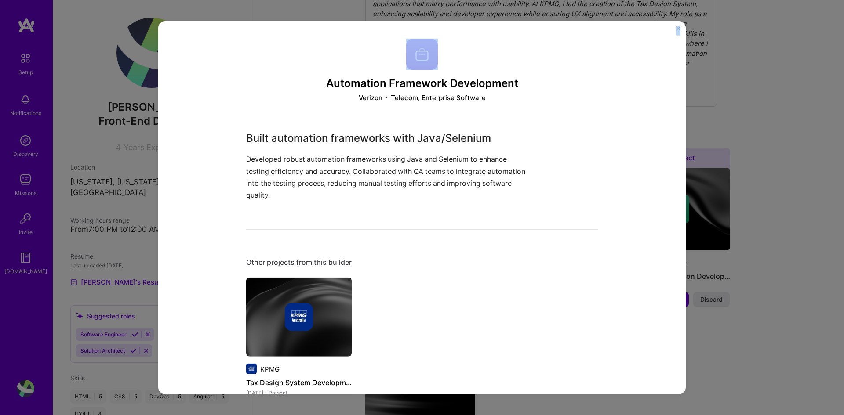
click at [676, 30] on div "Automation Framework Development Verizon Telecom, Enterprise Software Built aut…" at bounding box center [421, 208] width 527 height 374
click at [678, 29] on img "Close" at bounding box center [678, 28] width 4 height 4
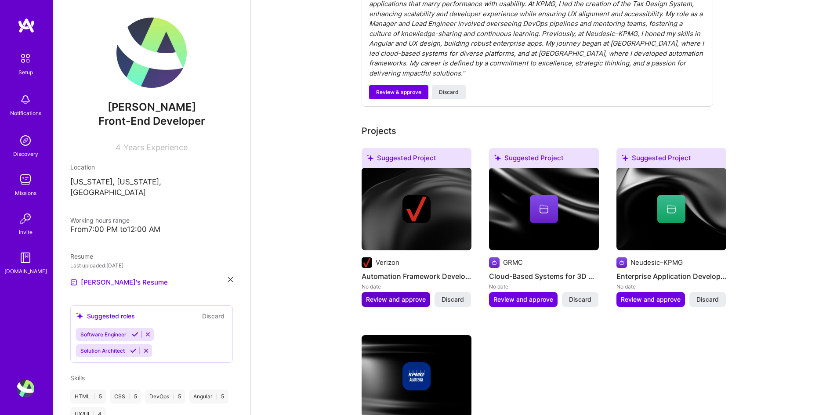
click at [408, 295] on span "Review and approve" at bounding box center [396, 299] width 60 height 9
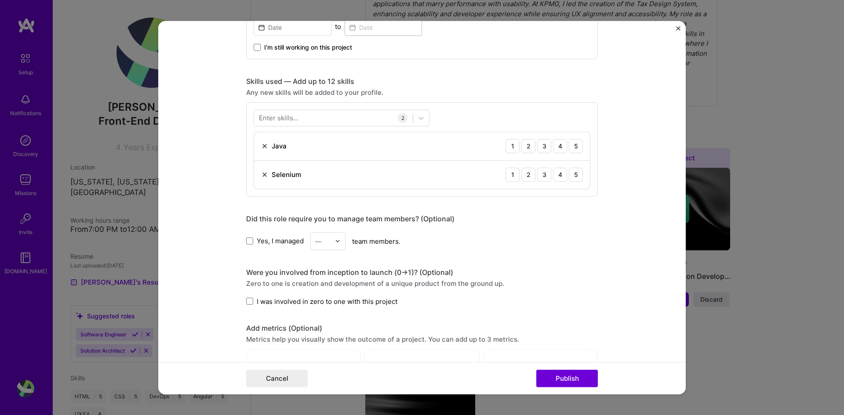
scroll to position [396, 0]
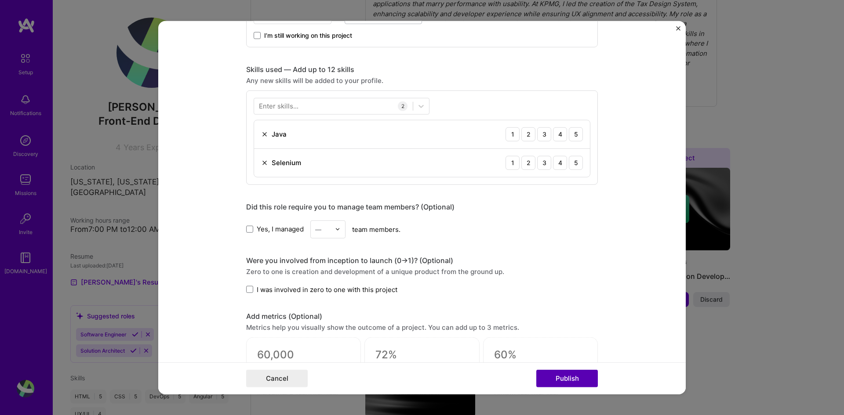
click at [565, 378] on button "Publish" at bounding box center [567, 379] width 62 height 18
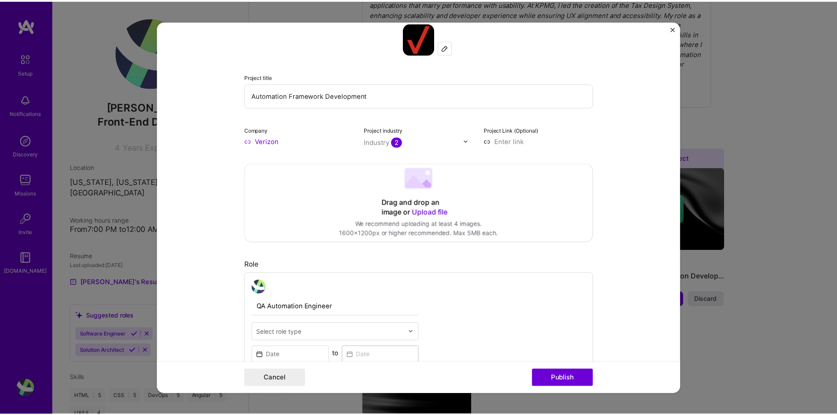
scroll to position [0, 0]
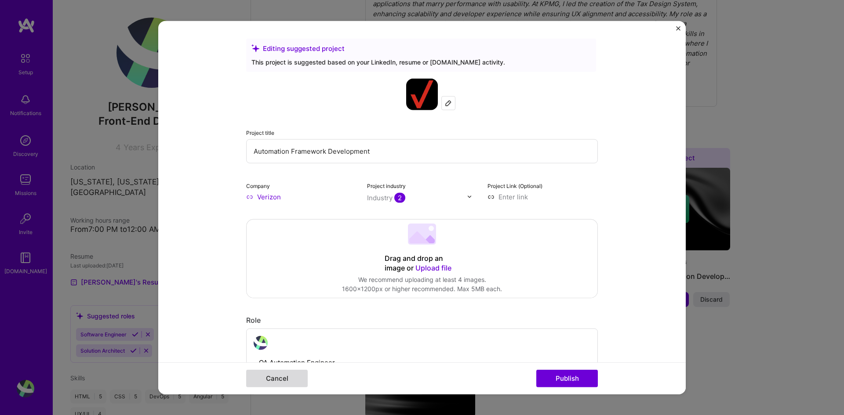
click at [287, 380] on button "Cancel" at bounding box center [277, 379] width 62 height 18
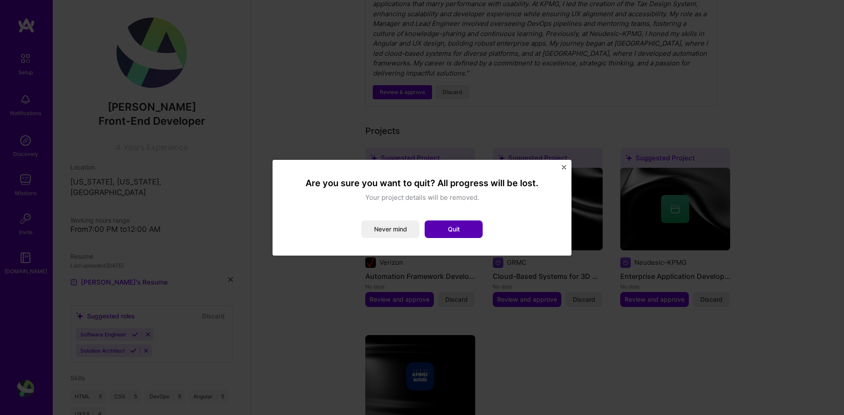
click at [441, 229] on button "Quit" at bounding box center [454, 230] width 58 height 18
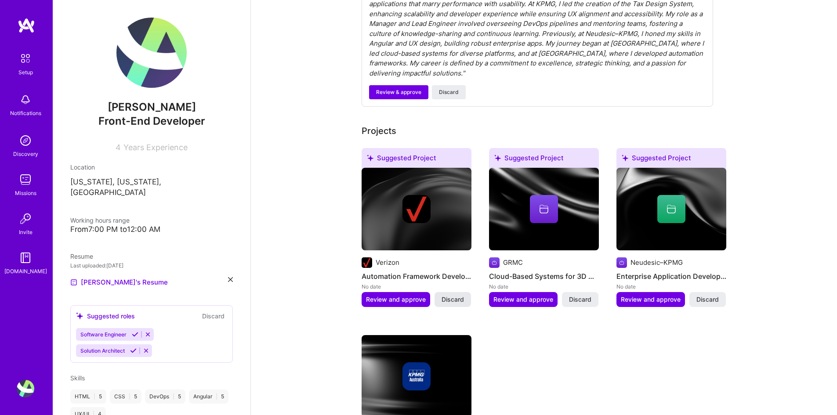
click at [448, 295] on span "Discard" at bounding box center [453, 299] width 22 height 9
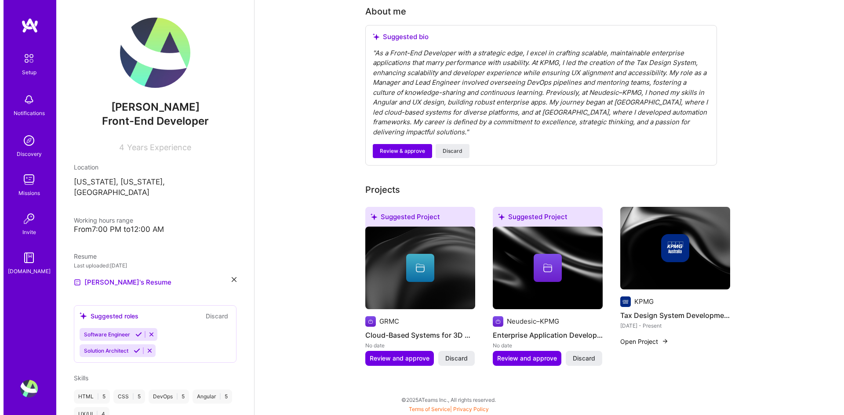
scroll to position [227, 0]
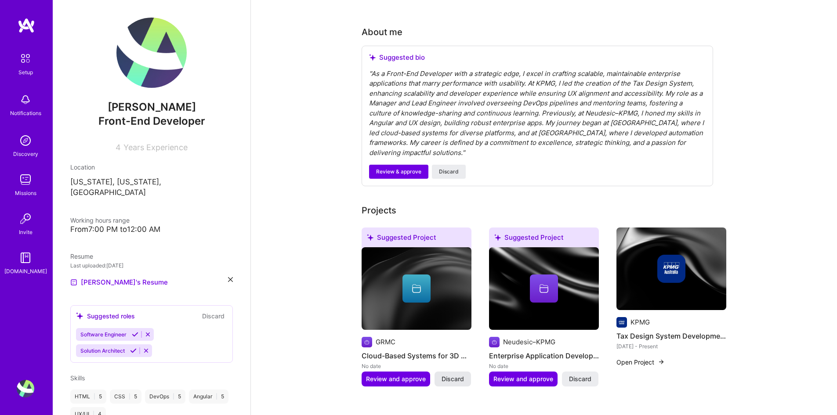
click at [445, 375] on span "Discard" at bounding box center [453, 379] width 22 height 9
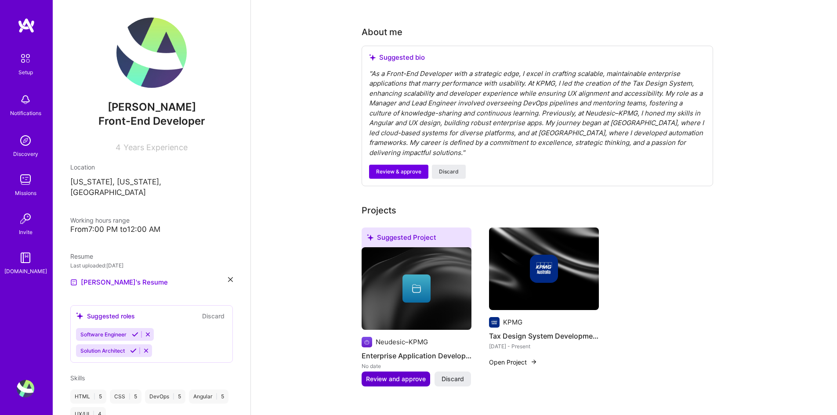
click at [407, 375] on span "Review and approve" at bounding box center [396, 379] width 60 height 9
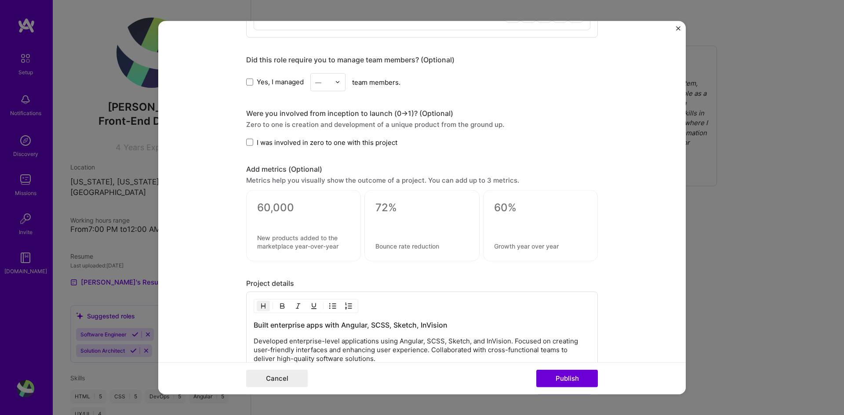
scroll to position [396, 0]
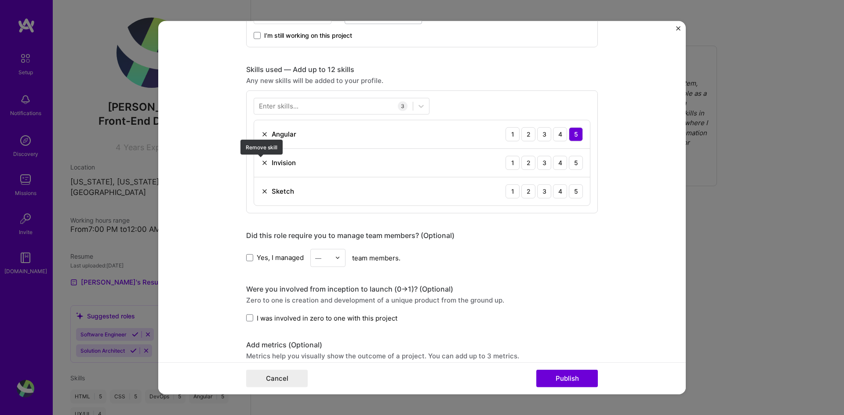
click at [261, 165] on img at bounding box center [264, 162] width 7 height 7
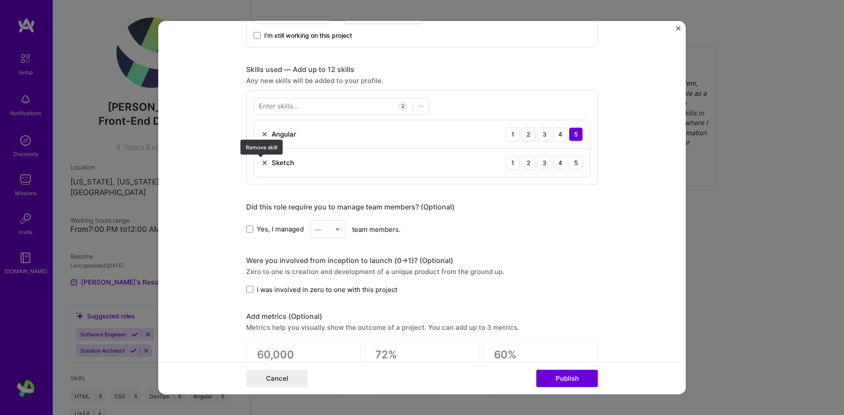
click at [261, 165] on img at bounding box center [264, 162] width 7 height 7
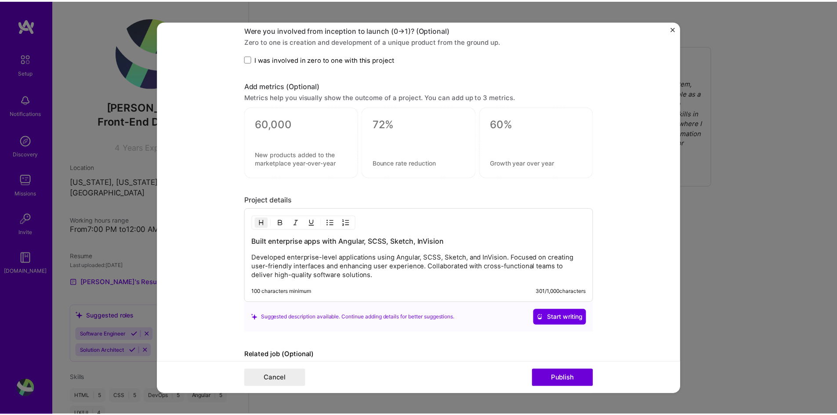
scroll to position [647, 0]
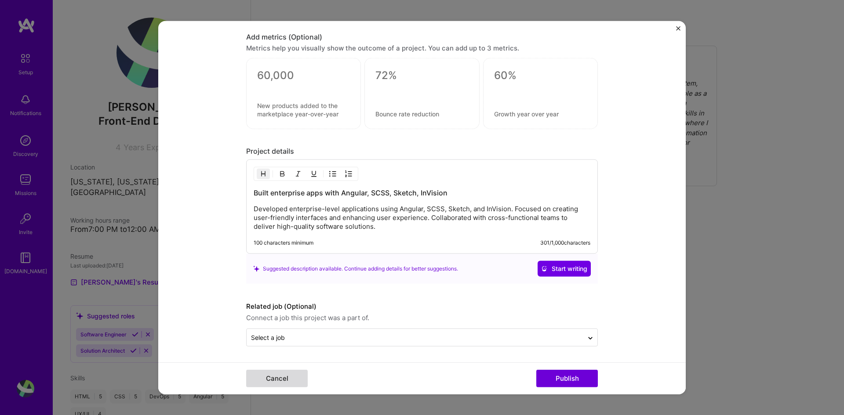
click at [283, 381] on button "Cancel" at bounding box center [277, 379] width 62 height 18
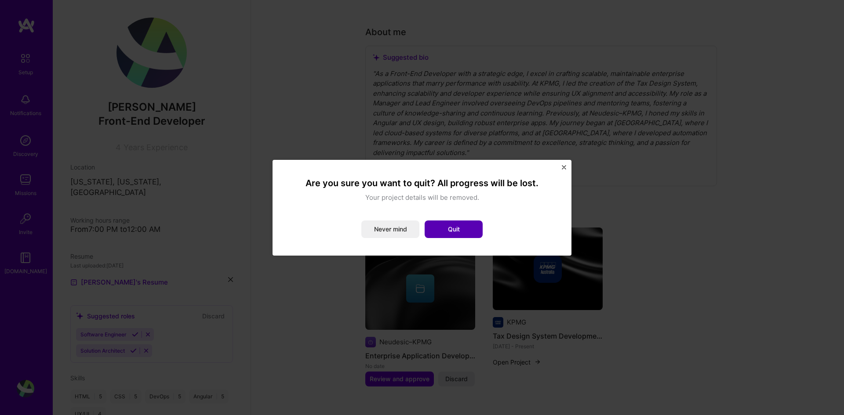
click at [435, 223] on button "Quit" at bounding box center [454, 230] width 58 height 18
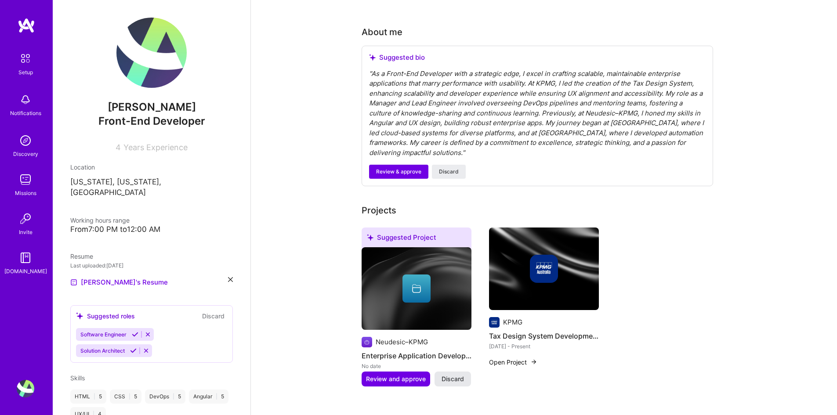
click at [458, 375] on span "Discard" at bounding box center [453, 379] width 22 height 9
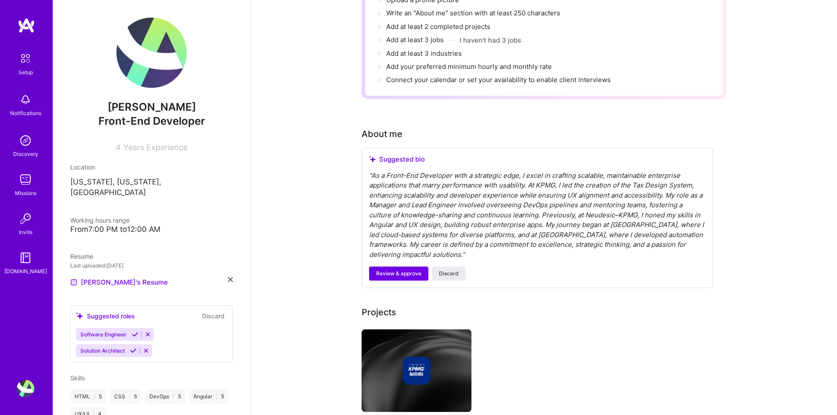
scroll to position [132, 0]
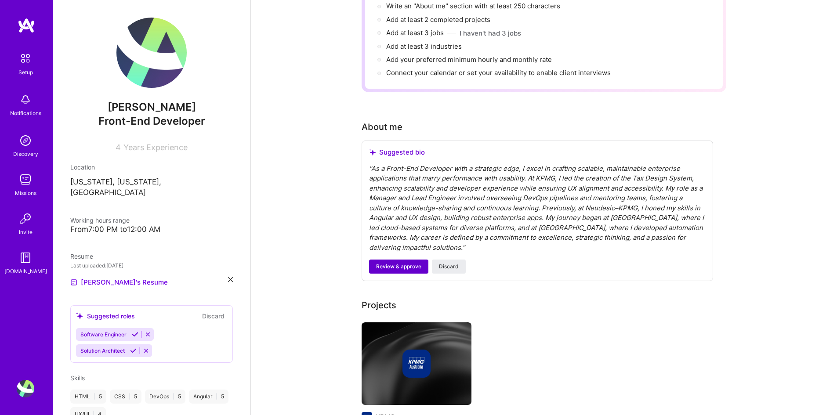
click at [417, 263] on span "Review & approve" at bounding box center [398, 267] width 45 height 8
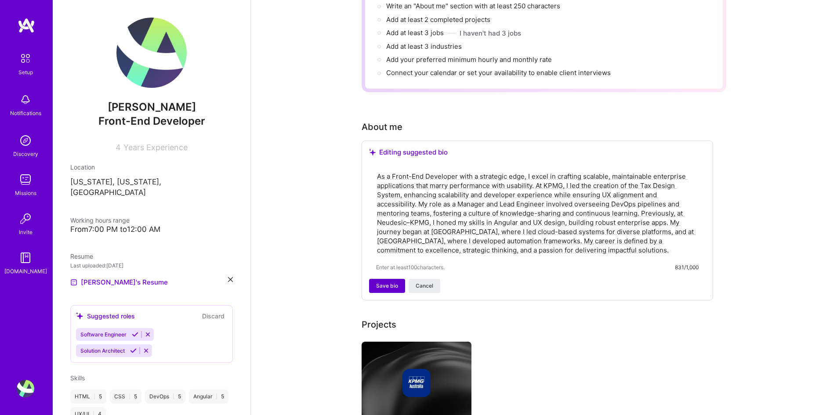
click at [379, 282] on span "Save bio" at bounding box center [387, 286] width 22 height 8
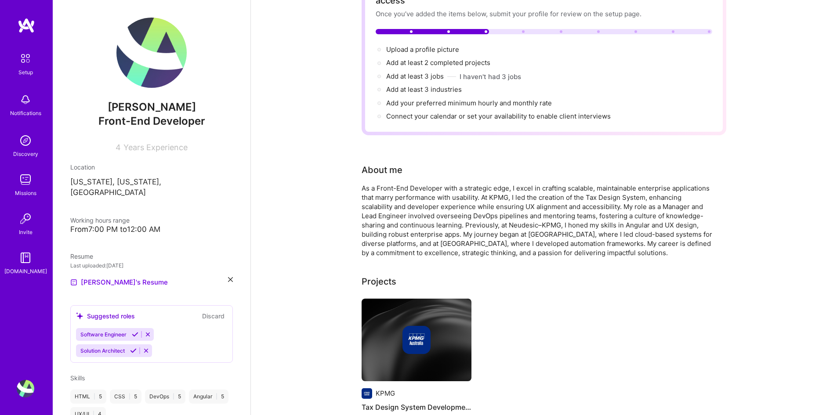
scroll to position [0, 0]
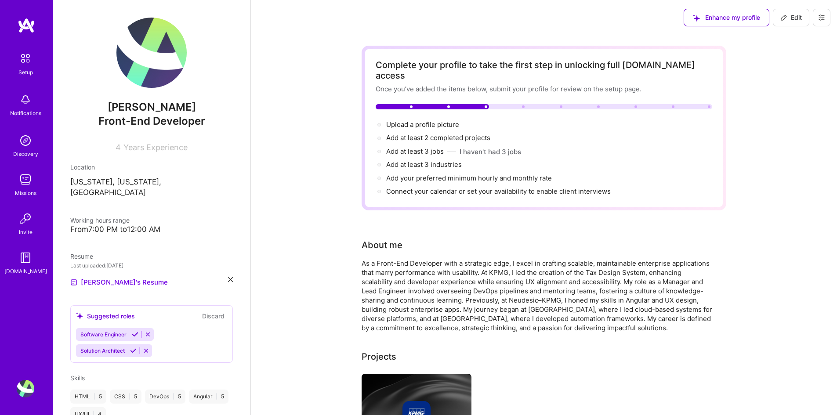
click at [165, 51] on img at bounding box center [151, 53] width 70 height 70
click at [150, 55] on img at bounding box center [151, 53] width 70 height 70
click at [797, 16] on span "Edit" at bounding box center [792, 17] width 22 height 9
select select "US"
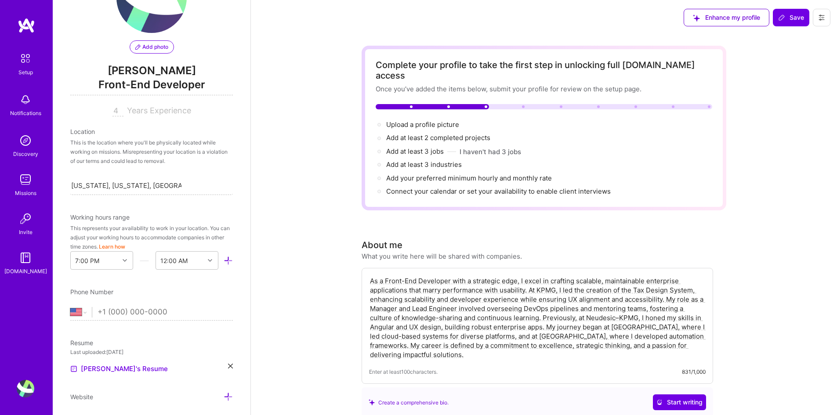
scroll to position [176, 0]
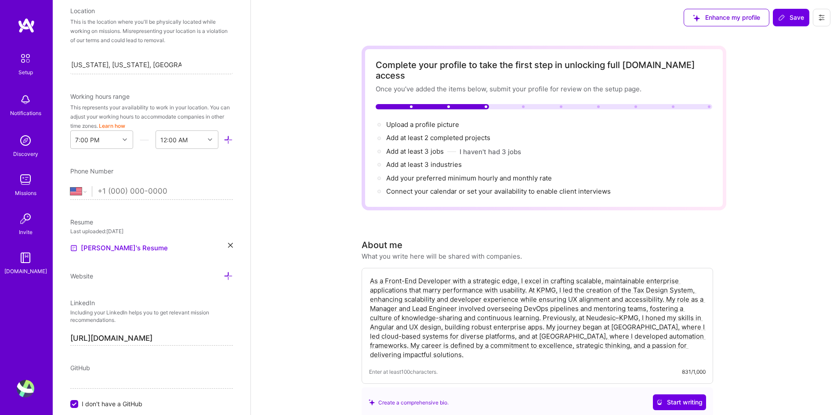
click at [157, 191] on input "tel" at bounding box center [165, 191] width 135 height 25
type input "[PHONE_NUMBER]"
click at [168, 222] on div "Resume" at bounding box center [151, 222] width 163 height 9
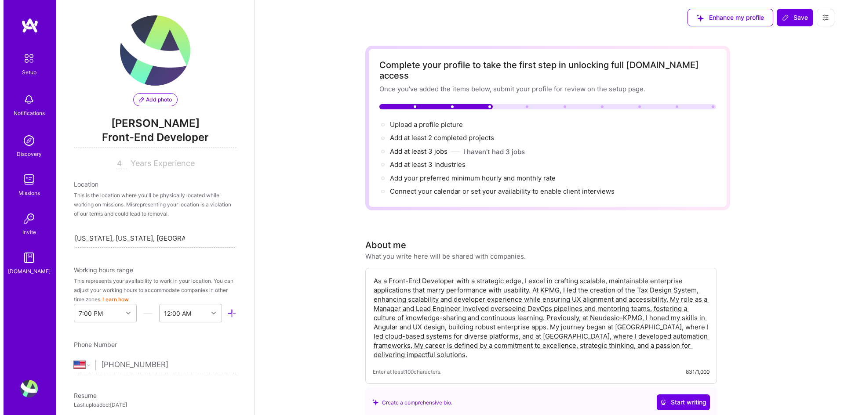
scroll to position [0, 0]
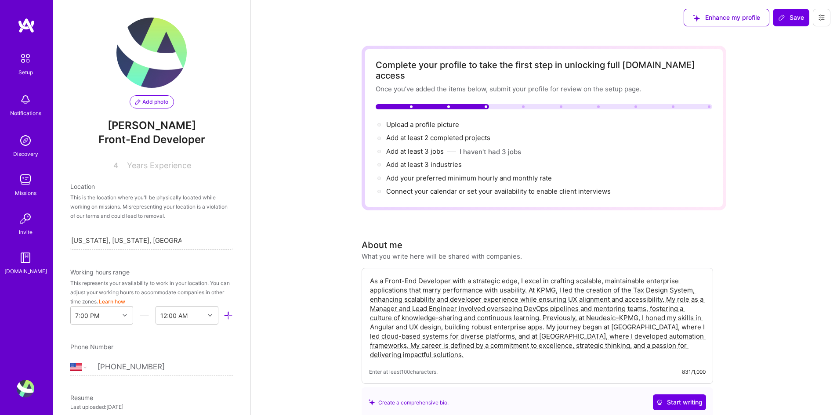
click at [146, 102] on span "Add photo" at bounding box center [151, 102] width 33 height 8
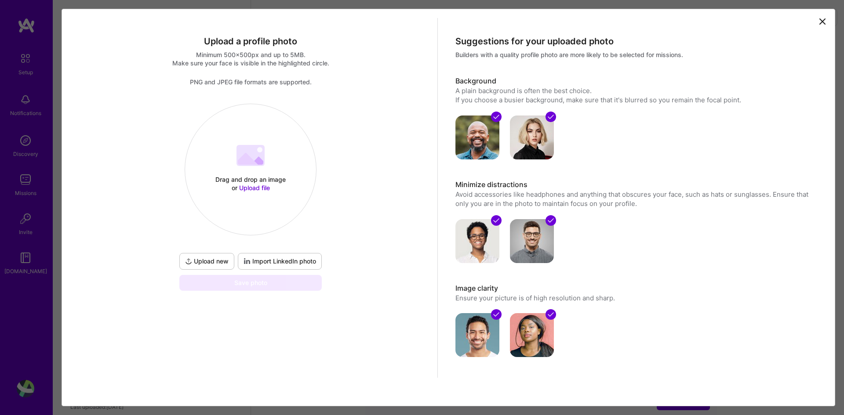
click at [214, 260] on span "Upload new" at bounding box center [207, 261] width 44 height 9
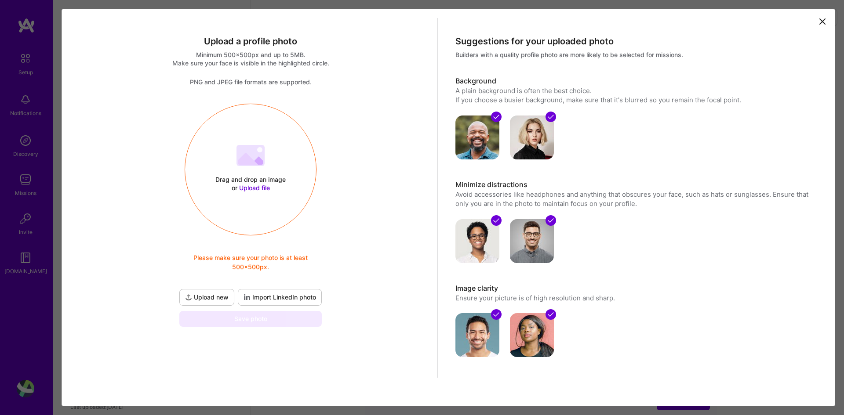
click at [319, 295] on button "Import LinkedIn photo" at bounding box center [280, 297] width 84 height 17
click at [305, 290] on button "Import LinkedIn photo" at bounding box center [280, 297] width 84 height 17
click at [218, 294] on span "Upload new" at bounding box center [207, 297] width 44 height 9
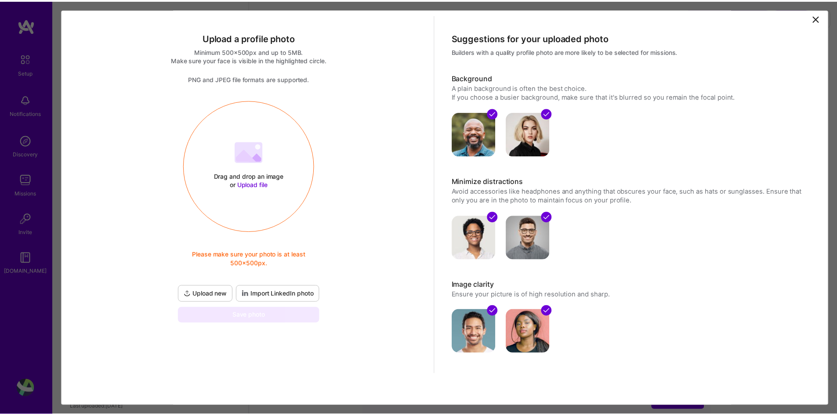
scroll to position [5, 0]
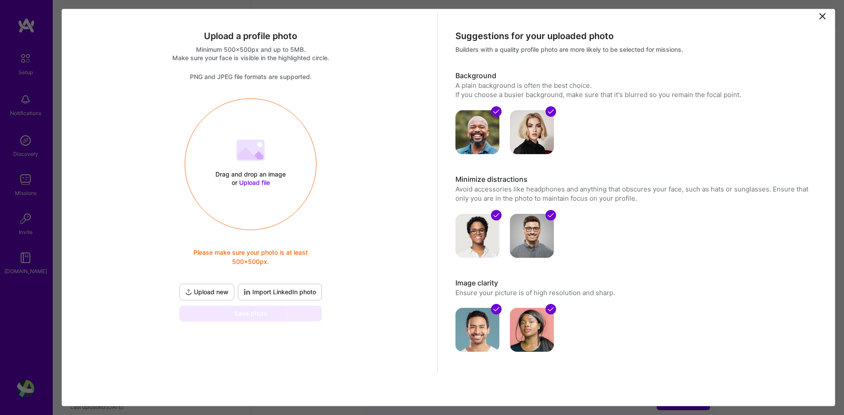
click at [817, 15] on icon at bounding box center [822, 16] width 11 height 11
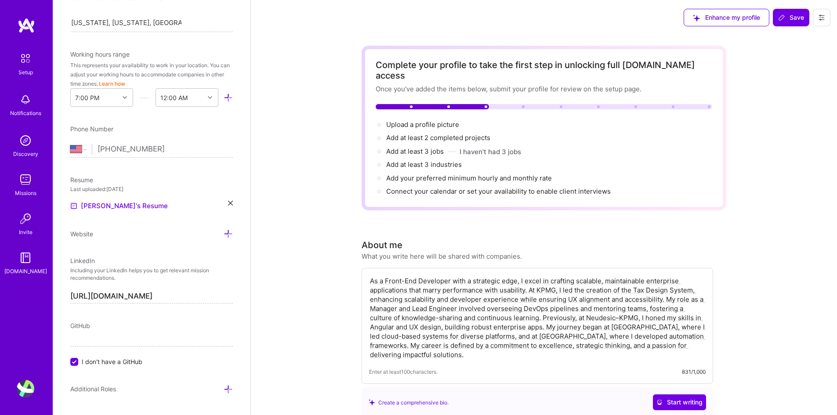
scroll to position [220, 0]
click at [128, 273] on p "Including your LinkedIn helps you to get relevant mission recommendations." at bounding box center [151, 272] width 163 height 15
click at [224, 236] on icon at bounding box center [228, 232] width 9 height 9
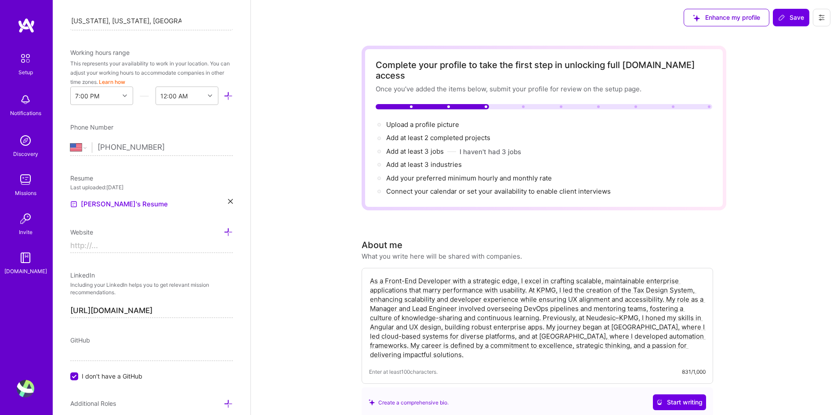
click at [128, 254] on div "Add photo [PERSON_NAME] Front-End Developer 4 Years Experience Location This is…" at bounding box center [152, 207] width 198 height 415
click at [131, 243] on input at bounding box center [151, 246] width 163 height 14
type input "[URL][DOMAIN_NAME]"
click at [154, 274] on div "LinkedIn" at bounding box center [151, 275] width 163 height 9
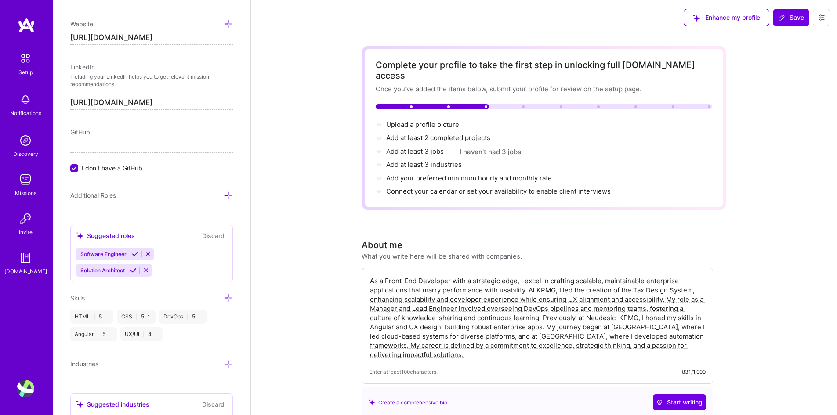
scroll to position [440, 0]
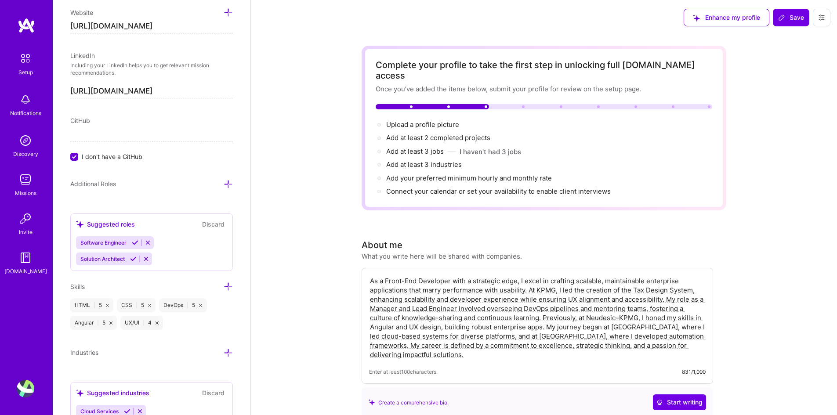
click at [225, 182] on icon at bounding box center [228, 184] width 9 height 9
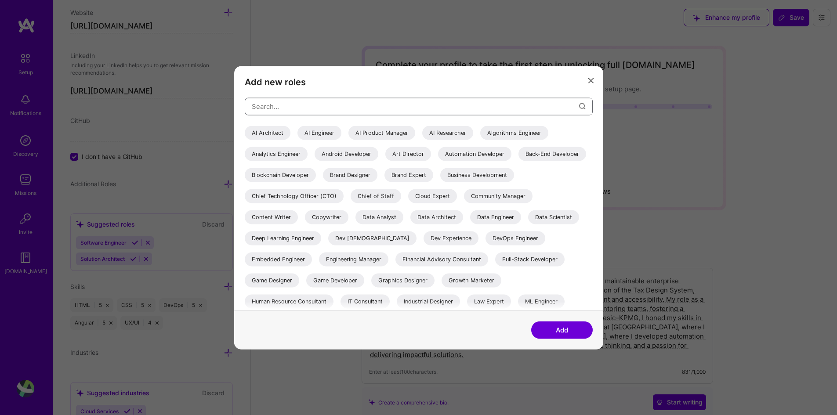
click at [296, 109] on input "modal" at bounding box center [415, 106] width 327 height 22
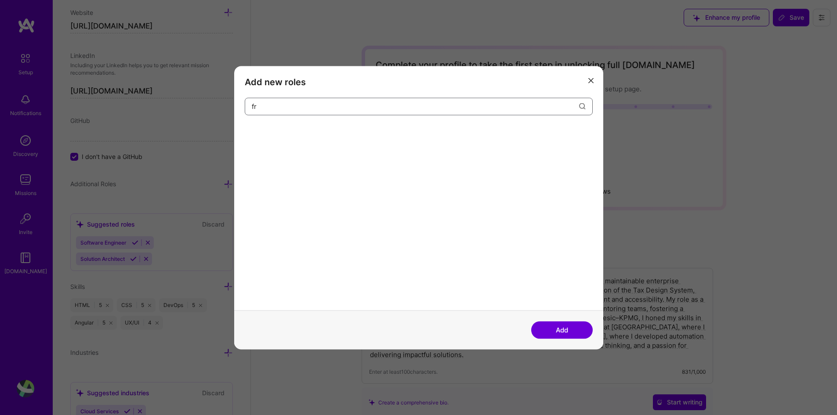
type input "f"
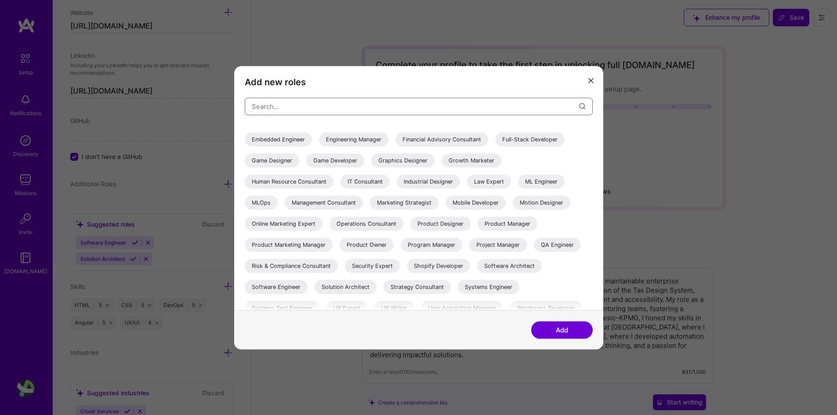
scroll to position [18, 0]
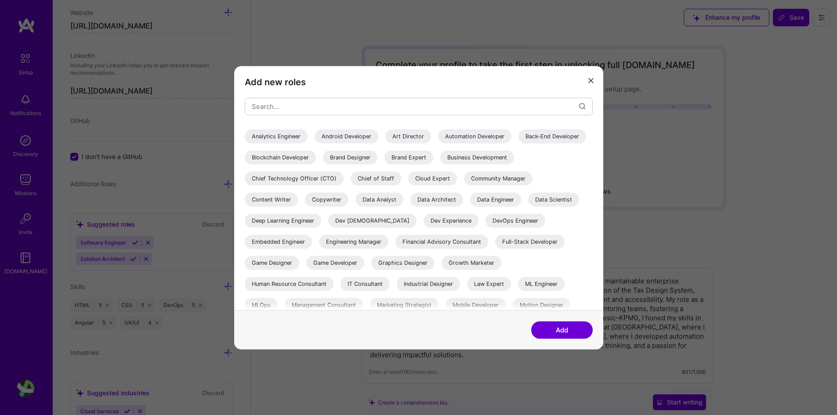
click at [590, 76] on button "modal" at bounding box center [591, 80] width 11 height 15
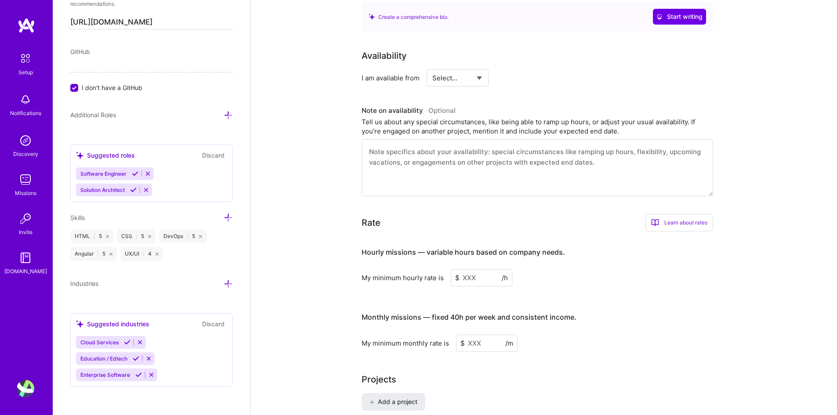
scroll to position [362, 0]
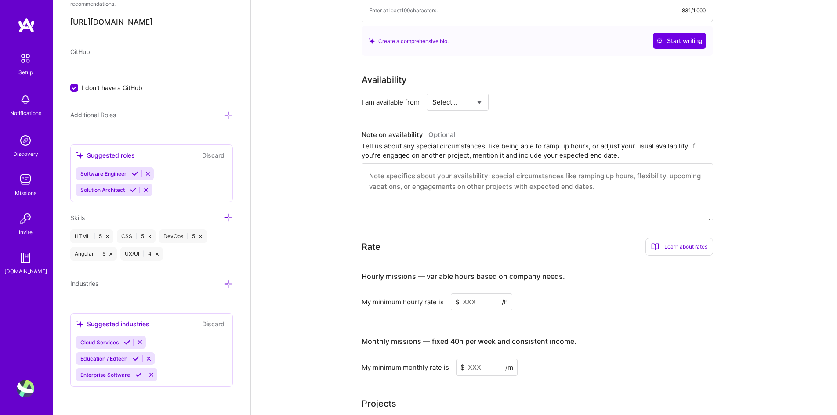
click at [463, 363] on span "$" at bounding box center [463, 367] width 4 height 9
click at [467, 359] on input at bounding box center [487, 367] width 62 height 17
drag, startPoint x: 480, startPoint y: 357, endPoint x: 462, endPoint y: 356, distance: 17.6
click at [462, 359] on div "$ 50 /m" at bounding box center [487, 367] width 62 height 17
type input "5000"
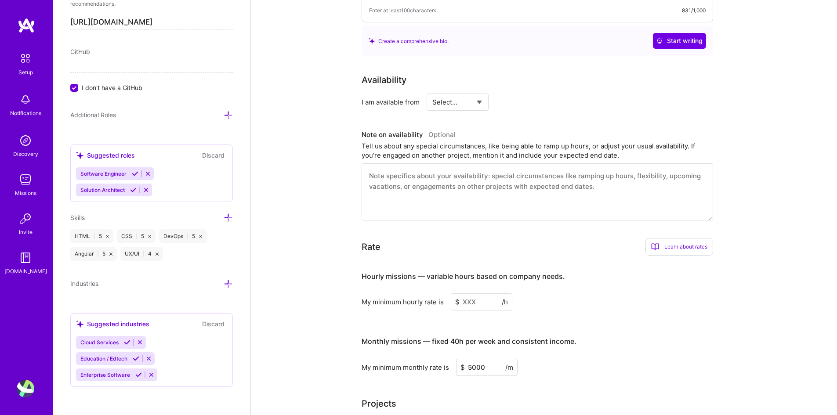
click at [472, 294] on input at bounding box center [482, 302] width 62 height 17
type input "50"
click at [537, 294] on div "My minimum hourly rate is $ 50 /h" at bounding box center [538, 302] width 352 height 17
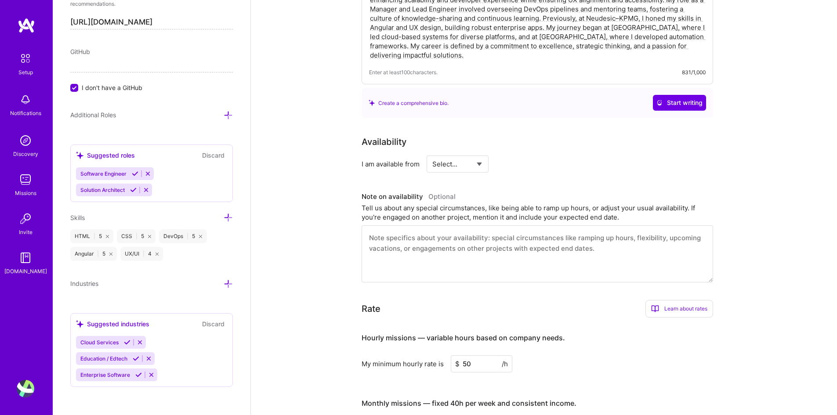
scroll to position [274, 0]
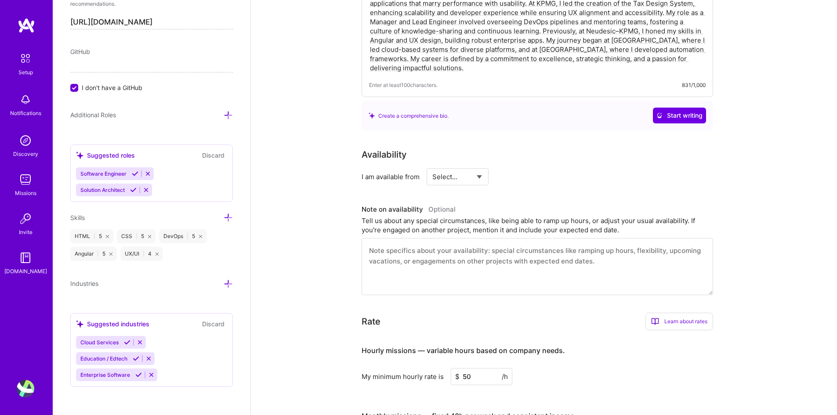
click at [455, 166] on select "Select... Right Now Future Date Not Available" at bounding box center [458, 177] width 51 height 22
select select "Right Now"
click at [433, 166] on select "Select... Right Now Future Date Not Available" at bounding box center [458, 177] width 51 height 22
click at [542, 172] on div "h/week" at bounding box center [548, 176] width 23 height 9
click at [527, 168] on input at bounding box center [538, 176] width 53 height 17
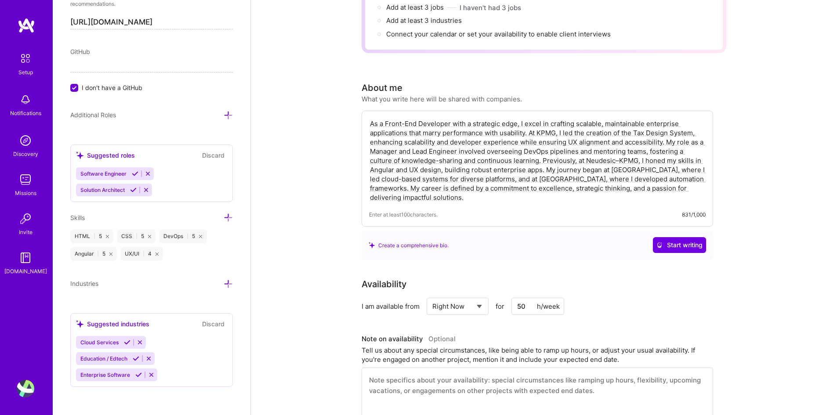
scroll to position [142, 0]
click at [665, 310] on div "Availability I am available from Select... Right Now Future Date Not Available …" at bounding box center [544, 353] width 365 height 147
click at [527, 300] on input "50" at bounding box center [538, 308] width 53 height 17
type input "5"
type input "20"
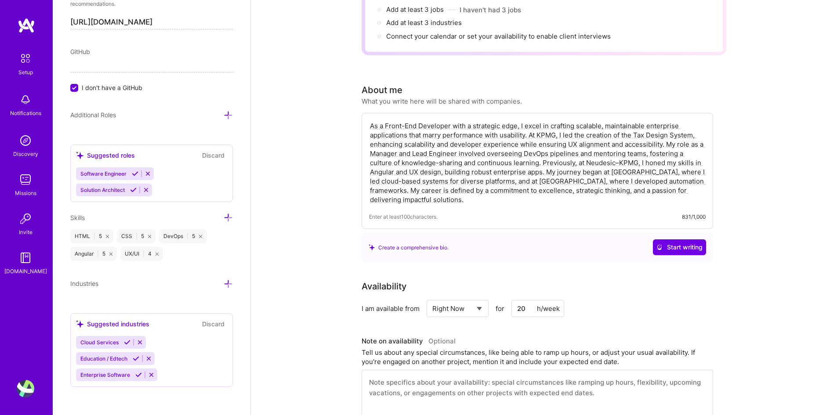
click at [624, 335] on h3 "Note on availability Optional" at bounding box center [538, 341] width 352 height 13
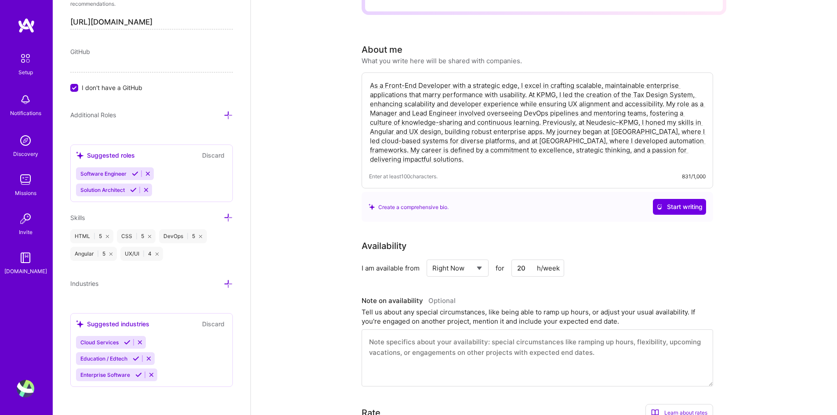
scroll to position [0, 0]
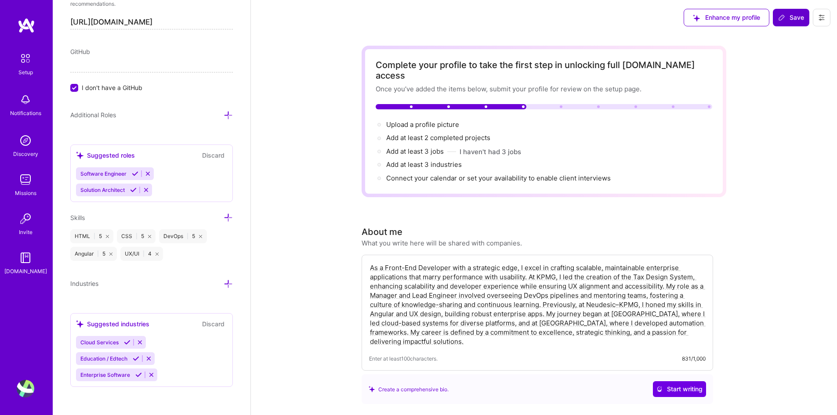
click at [795, 25] on button "Save" at bounding box center [791, 18] width 36 height 18
click at [793, 19] on span "Save" at bounding box center [791, 17] width 26 height 9
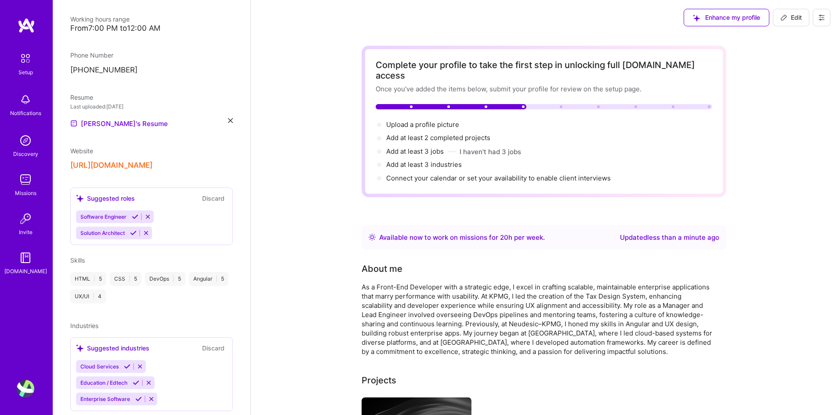
scroll to position [215, 0]
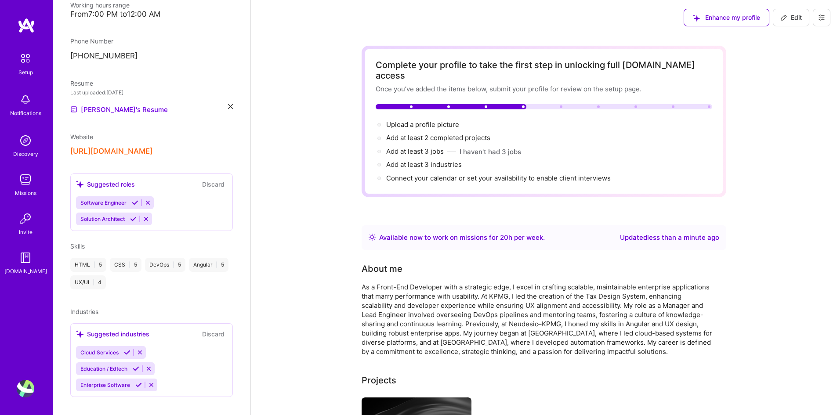
click at [793, 18] on span "Edit" at bounding box center [792, 17] width 22 height 9
select select "Right Now"
select select "US"
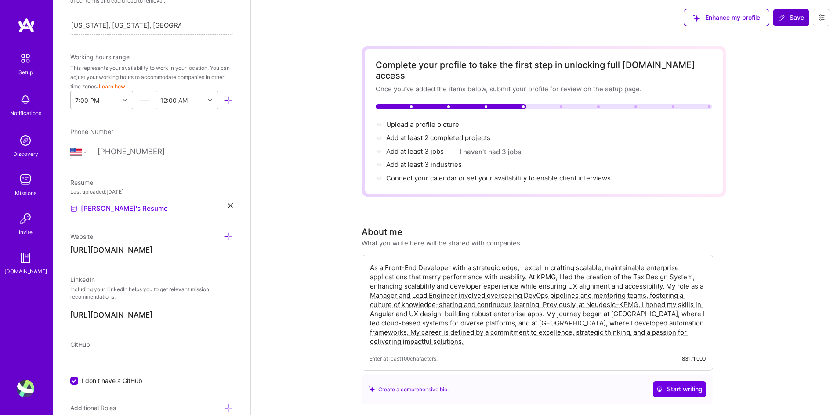
scroll to position [307, 0]
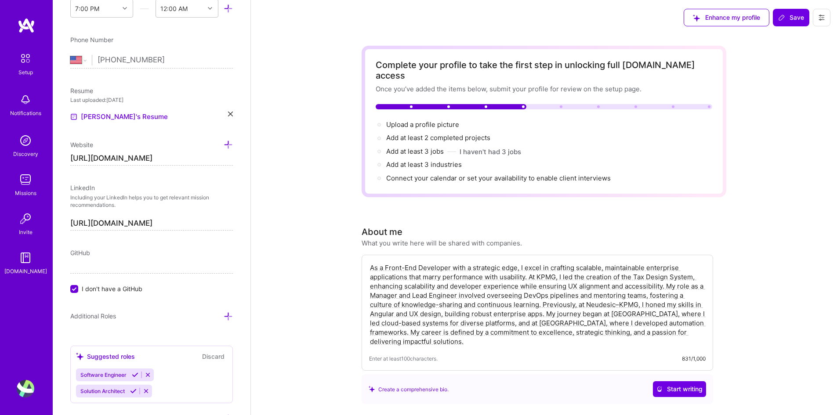
click at [87, 254] on span "GitHub" at bounding box center [80, 252] width 20 height 7
click at [90, 252] on span "GitHub" at bounding box center [80, 252] width 20 height 7
click at [224, 147] on icon at bounding box center [228, 144] width 9 height 9
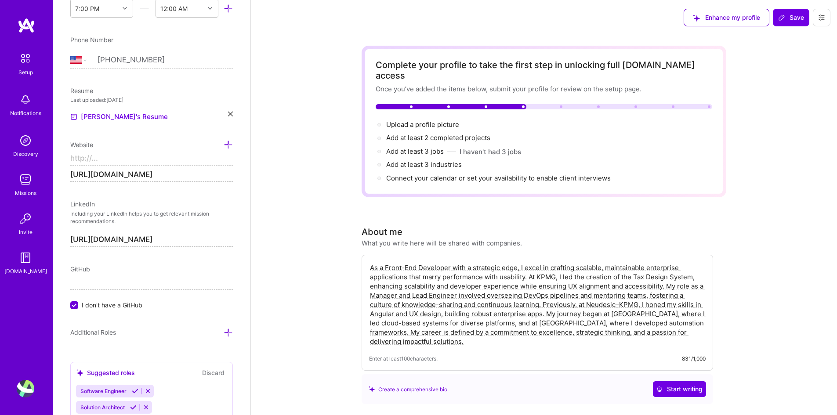
click at [152, 169] on input "[URL][DOMAIN_NAME]" at bounding box center [151, 175] width 163 height 14
click at [152, 163] on input at bounding box center [151, 159] width 163 height 14
click at [113, 163] on input "https://" at bounding box center [151, 159] width 163 height 14
drag, startPoint x: 114, startPoint y: 159, endPoint x: 24, endPoint y: 153, distance: 90.8
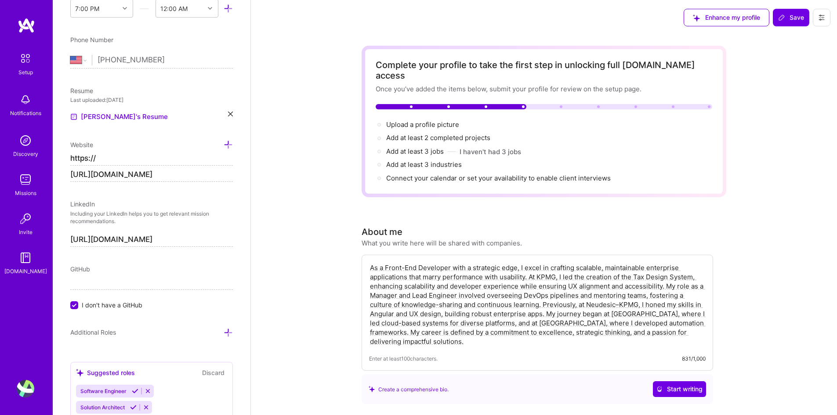
paste input "[DOMAIN_NAME][URL]"
type input "[URL][DOMAIN_NAME]"
click at [75, 306] on input "I don't have a GitHub" at bounding box center [75, 306] width 8 height 8
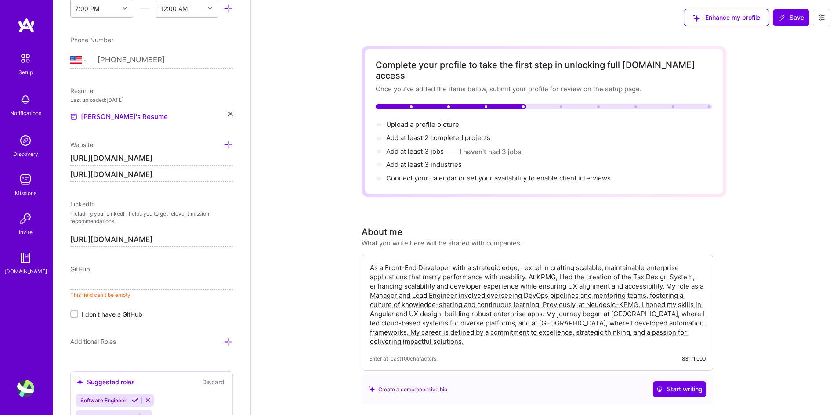
click at [115, 278] on input at bounding box center [151, 283] width 163 height 14
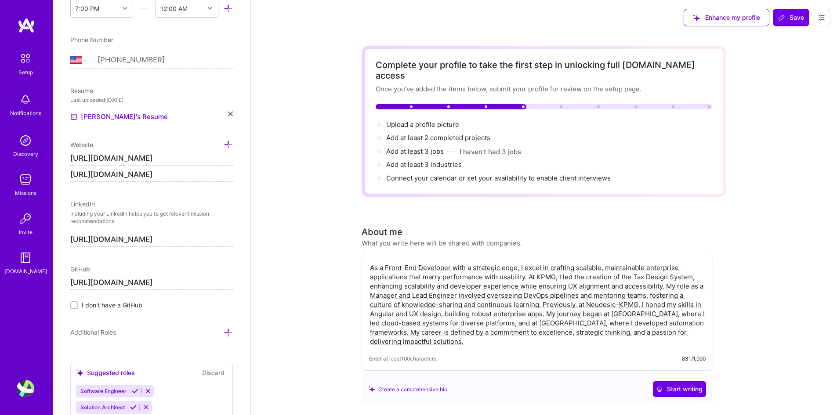
type input "[URL][DOMAIN_NAME]"
drag, startPoint x: 188, startPoint y: 175, endPoint x: 71, endPoint y: 180, distance: 117.5
click at [71, 180] on input "[URL][DOMAIN_NAME]" at bounding box center [151, 175] width 163 height 14
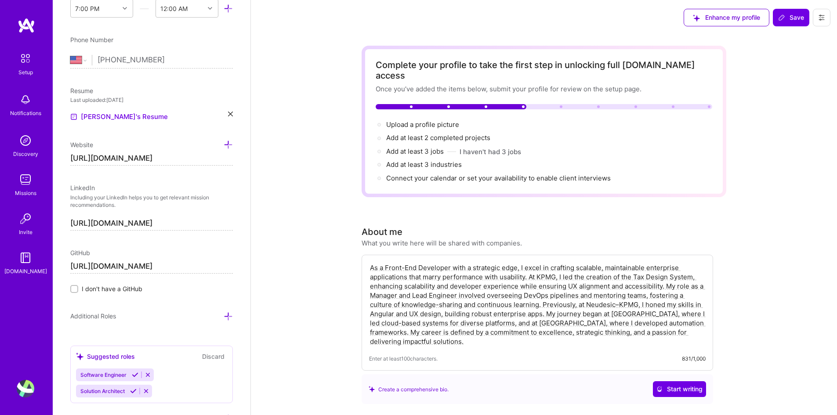
click at [151, 160] on input "[URL][DOMAIN_NAME]" at bounding box center [151, 159] width 163 height 14
drag, startPoint x: 187, startPoint y: 158, endPoint x: 70, endPoint y: 159, distance: 116.9
click at [70, 159] on input "[URL][DOMAIN_NAME]" at bounding box center [151, 159] width 163 height 14
type input "[URL][DOMAIN_NAME]"
click at [803, 16] on span "Save" at bounding box center [791, 17] width 26 height 9
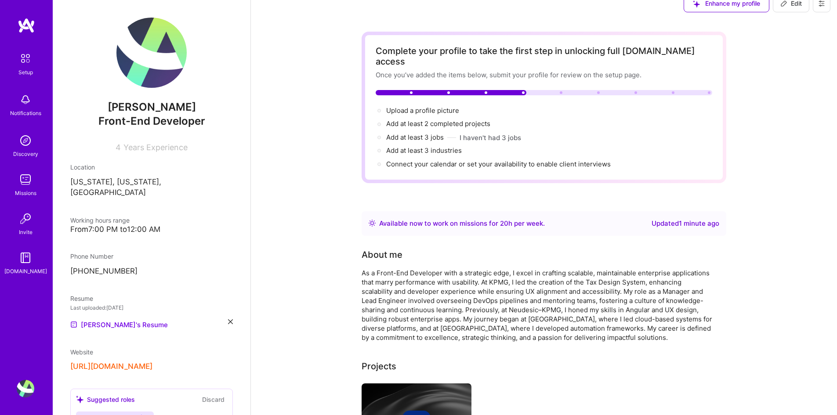
scroll to position [0, 0]
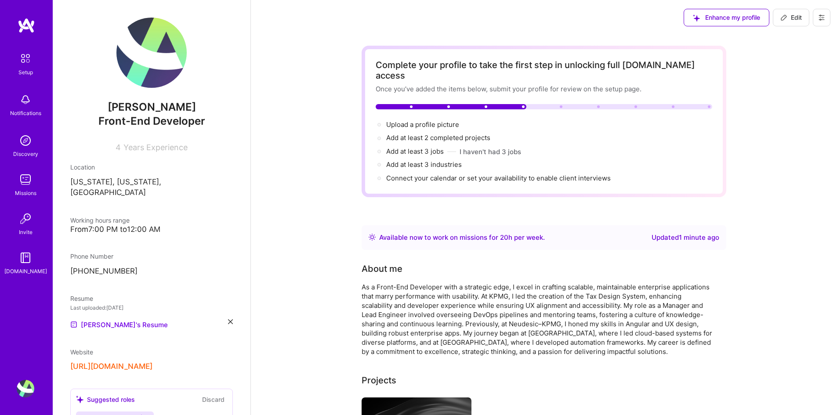
click at [24, 145] on img at bounding box center [26, 141] width 18 height 18
